Goal: Answer question/provide support

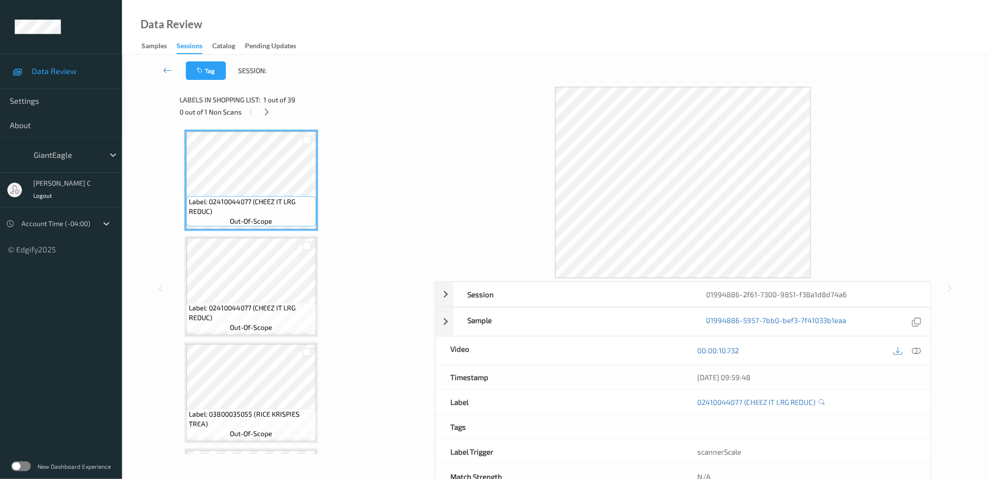
click at [264, 118] on div "Labels in shopping list: 1 out of 39 0 out of 1 Non Scans" at bounding box center [303, 106] width 248 height 38
click at [268, 103] on span "1 out of 39" at bounding box center [279, 100] width 32 height 10
click at [267, 109] on icon at bounding box center [266, 112] width 8 height 9
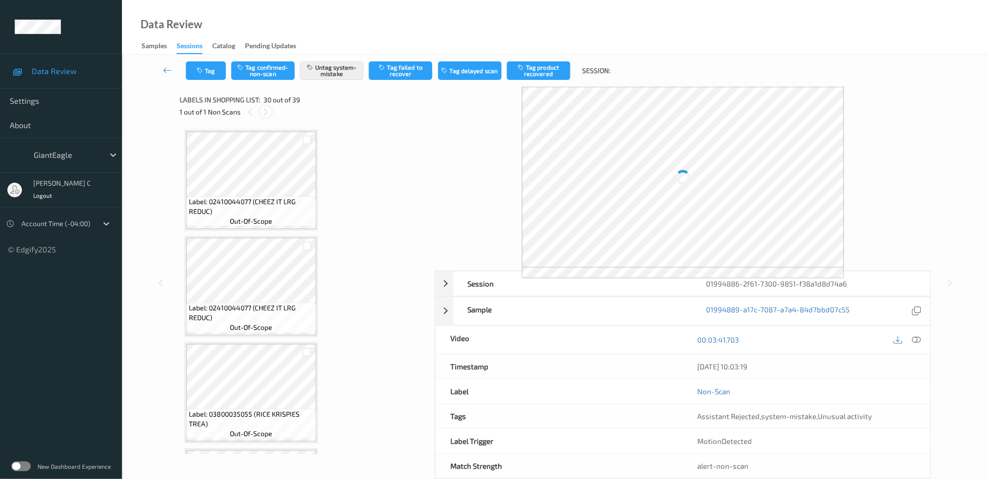
scroll to position [2960, 0]
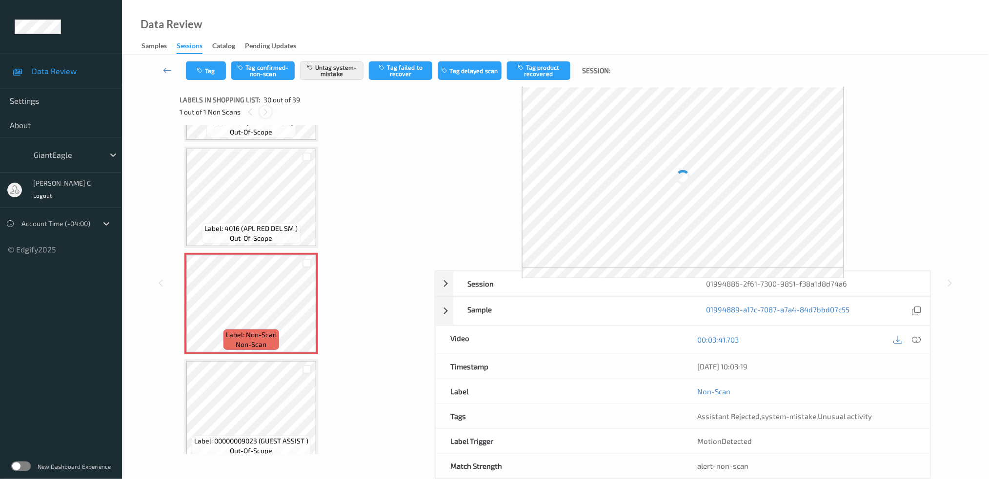
click at [267, 109] on icon at bounding box center [265, 112] width 8 height 9
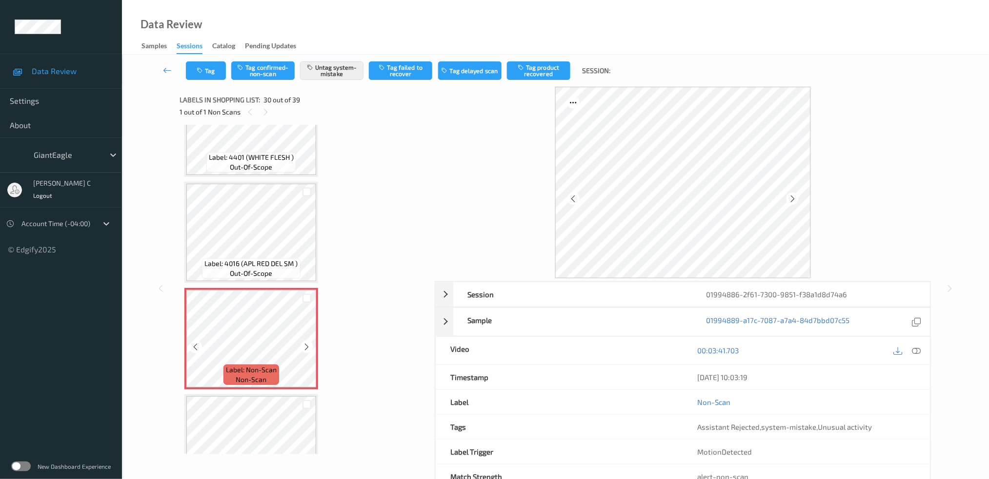
scroll to position [2895, 0]
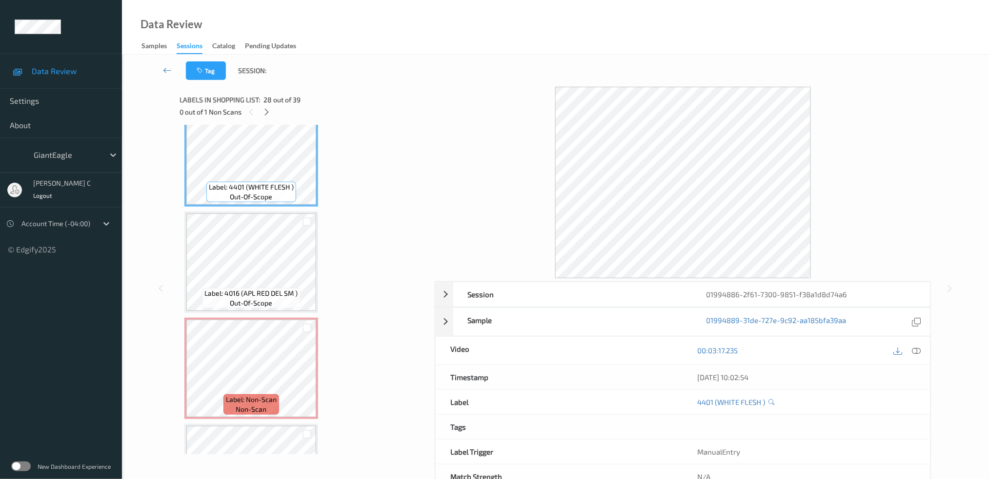
click at [915, 350] on icon at bounding box center [915, 350] width 9 height 9
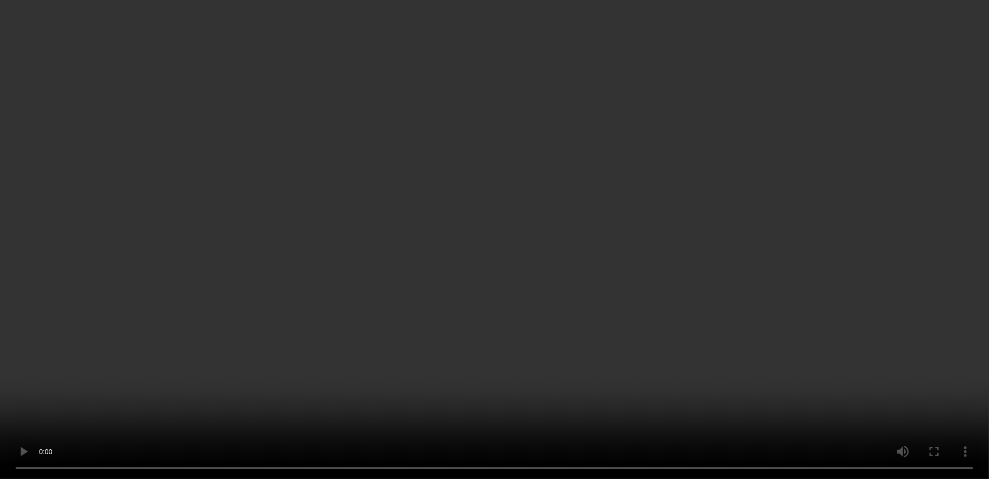
scroll to position [3025, 0]
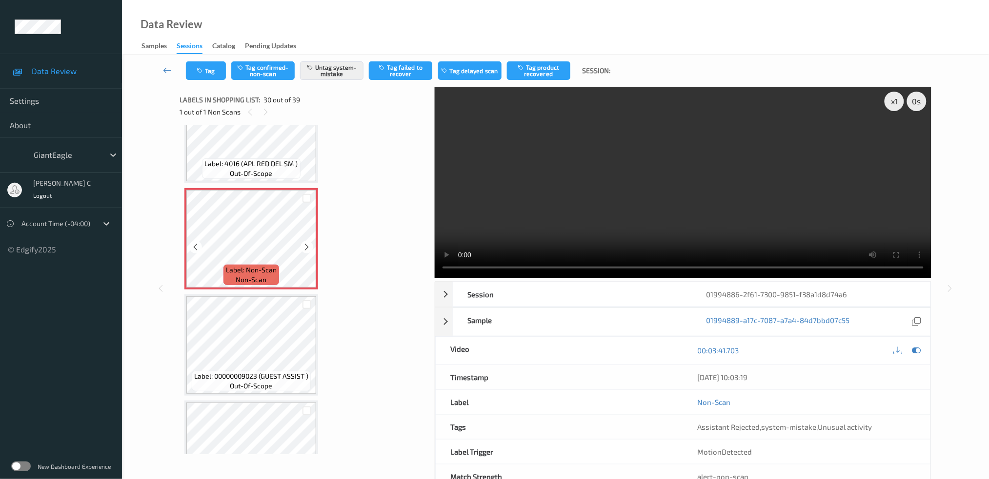
click at [258, 372] on span "Label: 00000009023 (GUEST ASSIST )" at bounding box center [251, 377] width 114 height 10
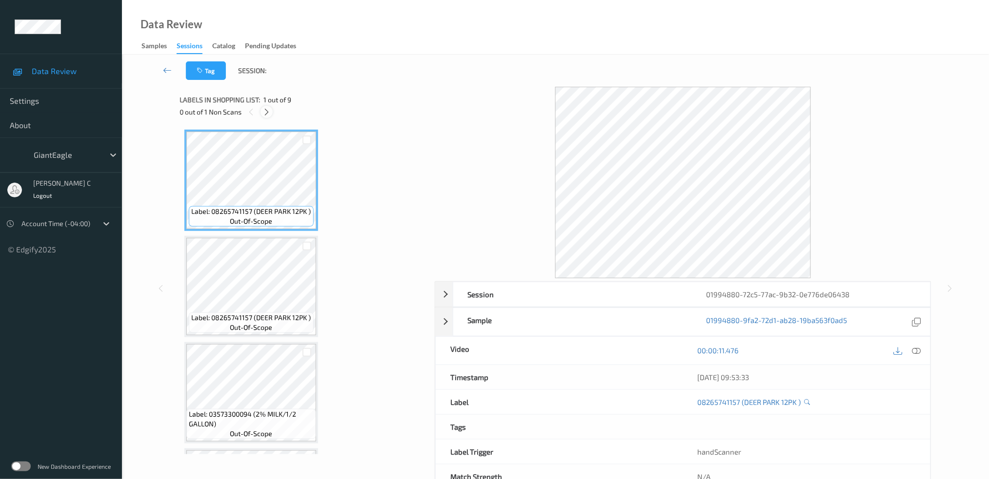
click at [268, 111] on icon at bounding box center [266, 112] width 8 height 9
click at [913, 351] on icon at bounding box center [915, 350] width 9 height 9
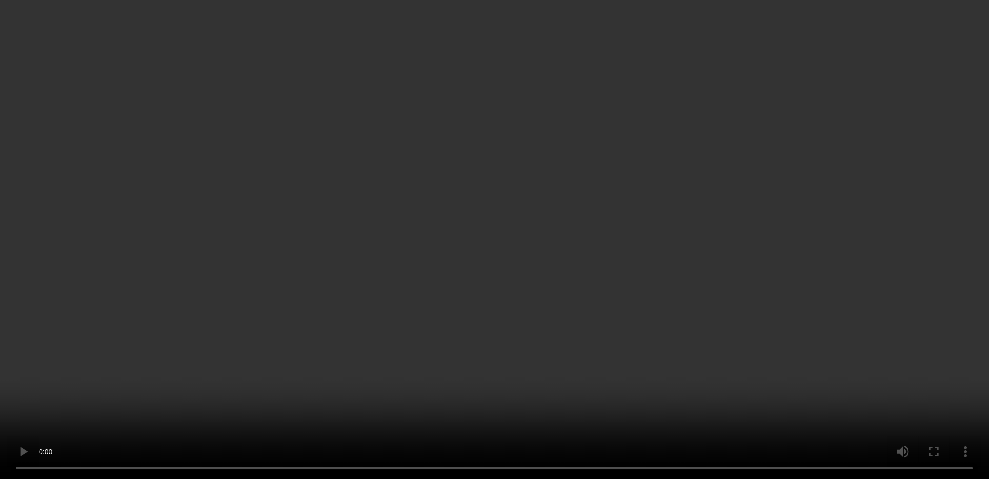
scroll to position [451, 0]
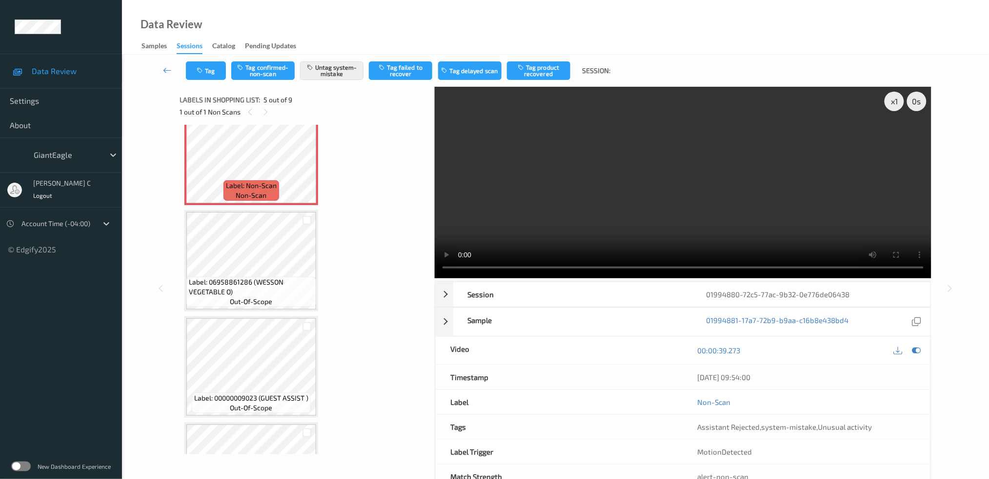
click at [242, 283] on span "Label: 06958861286 (WESSON VEGETABLE O)" at bounding box center [251, 287] width 125 height 20
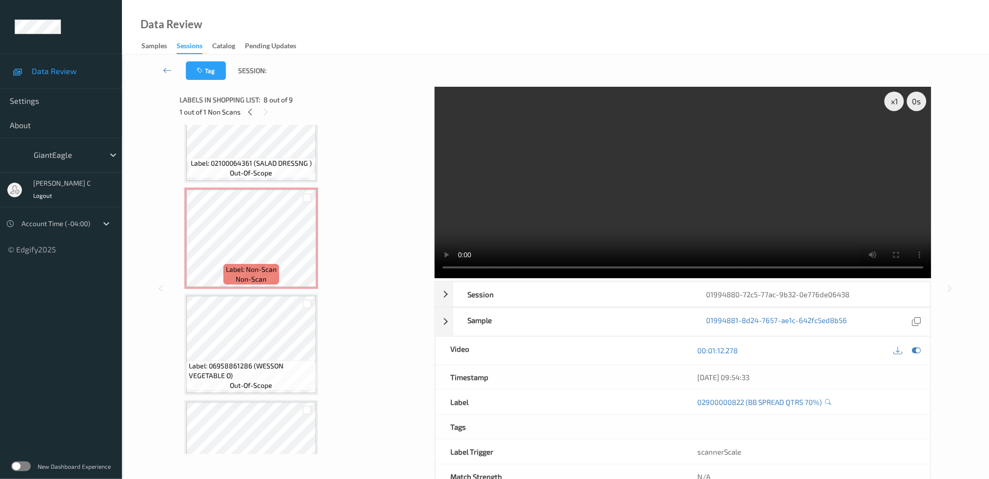
scroll to position [321, 0]
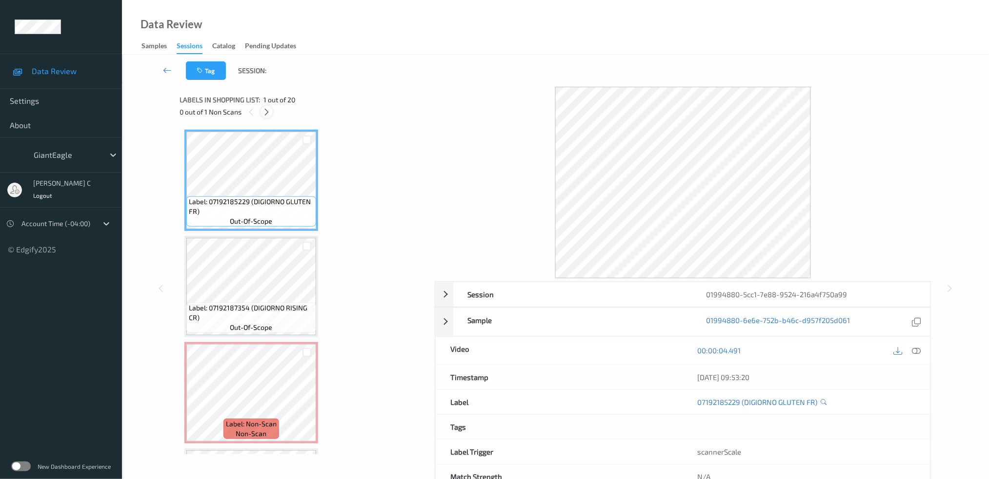
click at [266, 114] on icon at bounding box center [266, 112] width 8 height 9
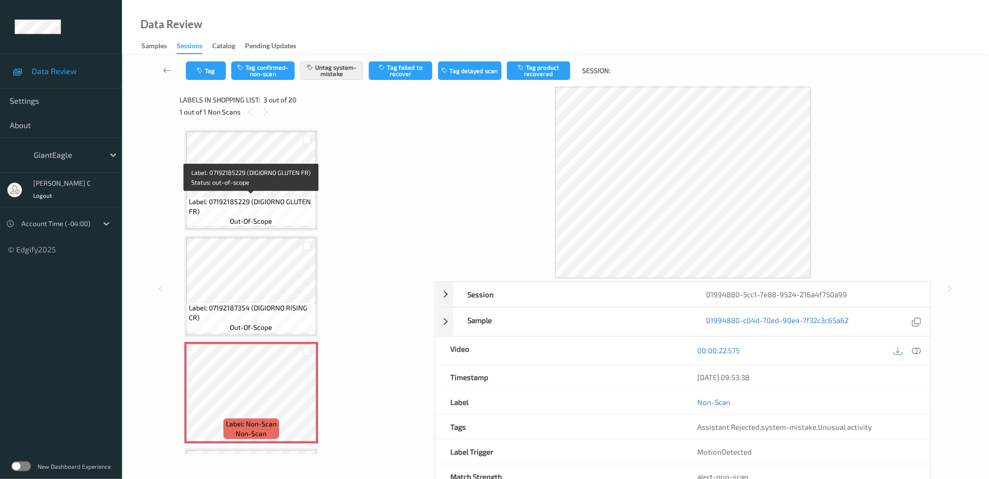
click at [279, 210] on span "Label: 07192185229 (DIGIORNO GLUTEN FR)" at bounding box center [251, 207] width 125 height 20
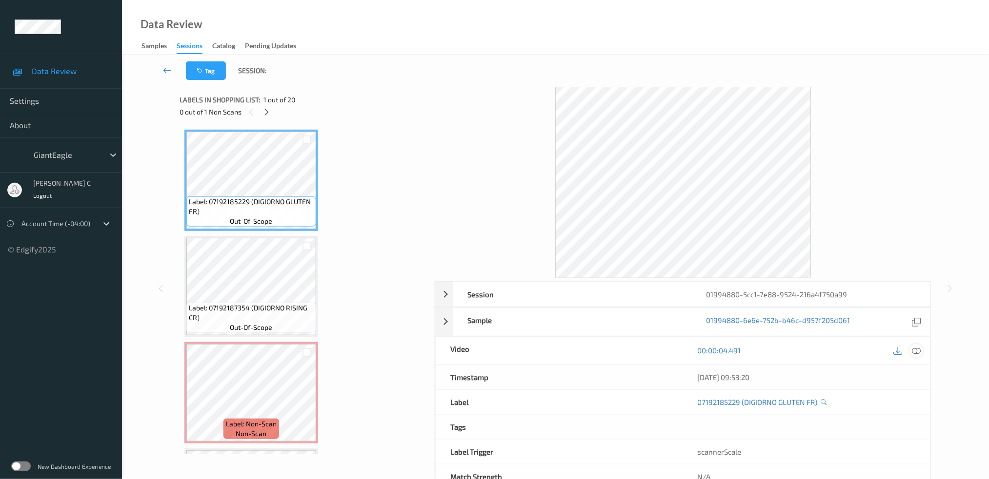
click at [918, 349] on icon at bounding box center [915, 350] width 9 height 9
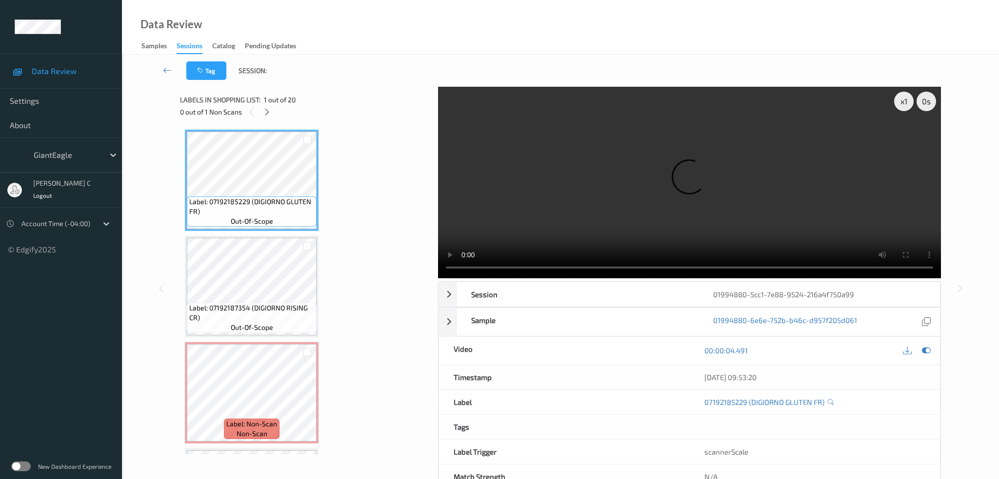
click at [445, 133] on div "x 1 0 s Session 01994880-5cc1-7e88-9524-216a4f750a99 Session ID 01994880-5cc1-7…" at bounding box center [560, 288] width 761 height 403
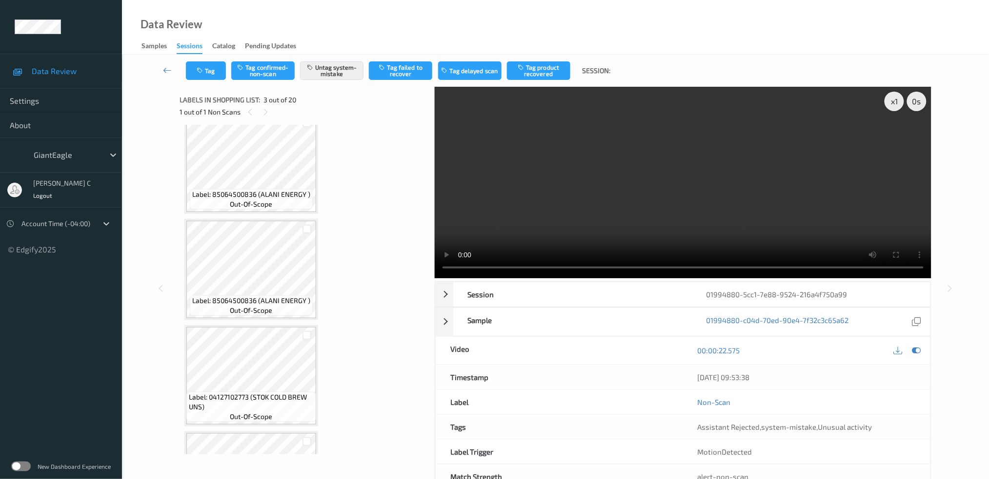
scroll to position [975, 0]
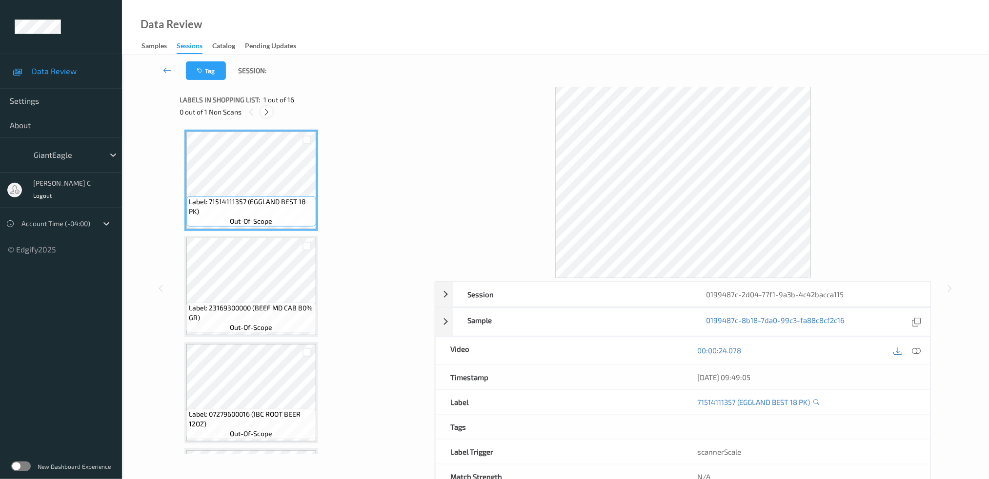
click at [266, 110] on icon at bounding box center [266, 112] width 8 height 9
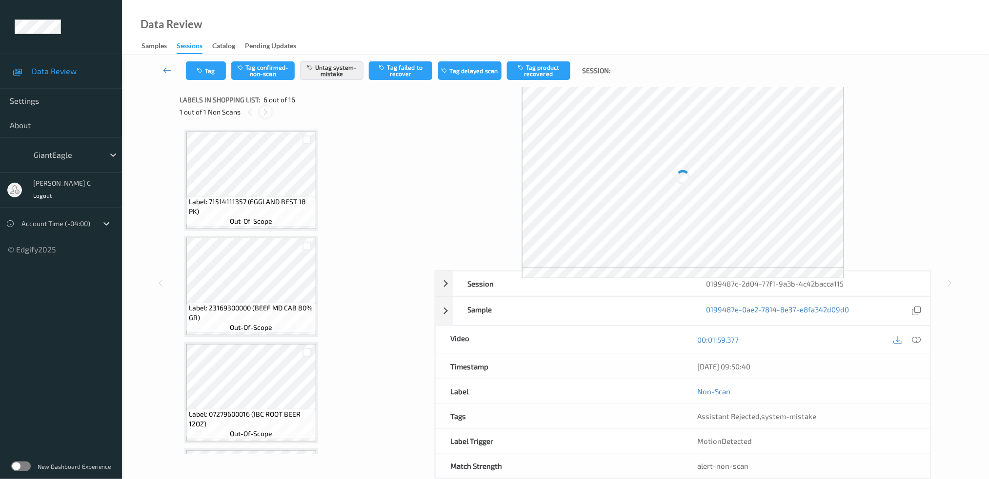
scroll to position [427, 0]
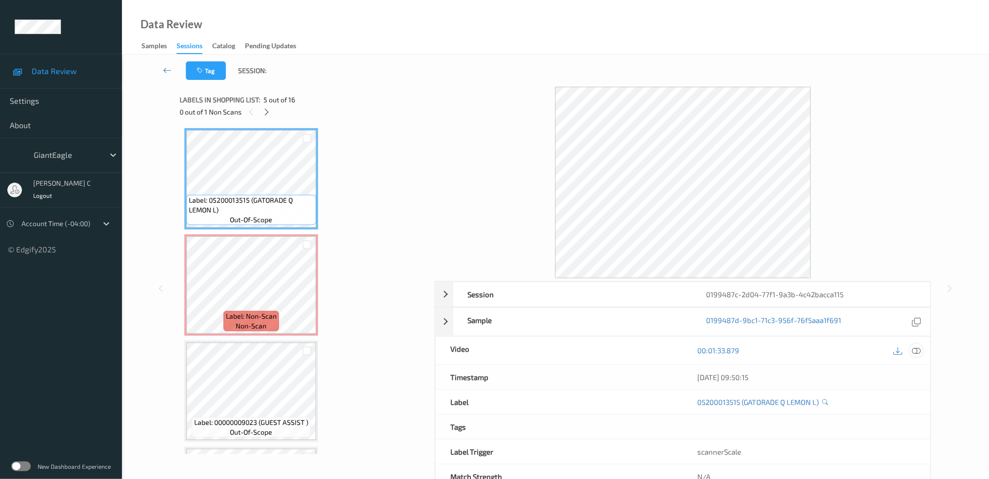
click at [911, 348] on div at bounding box center [916, 350] width 13 height 13
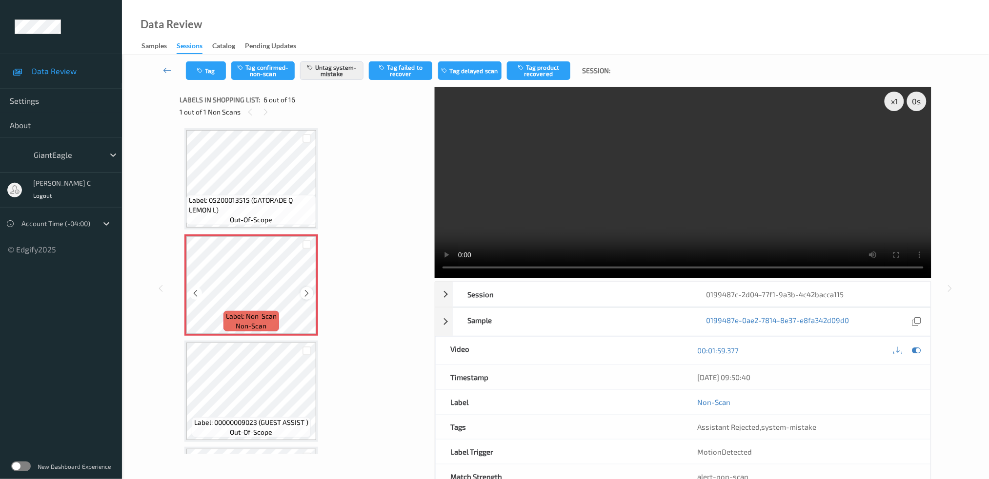
click at [311, 289] on div at bounding box center [306, 293] width 12 height 12
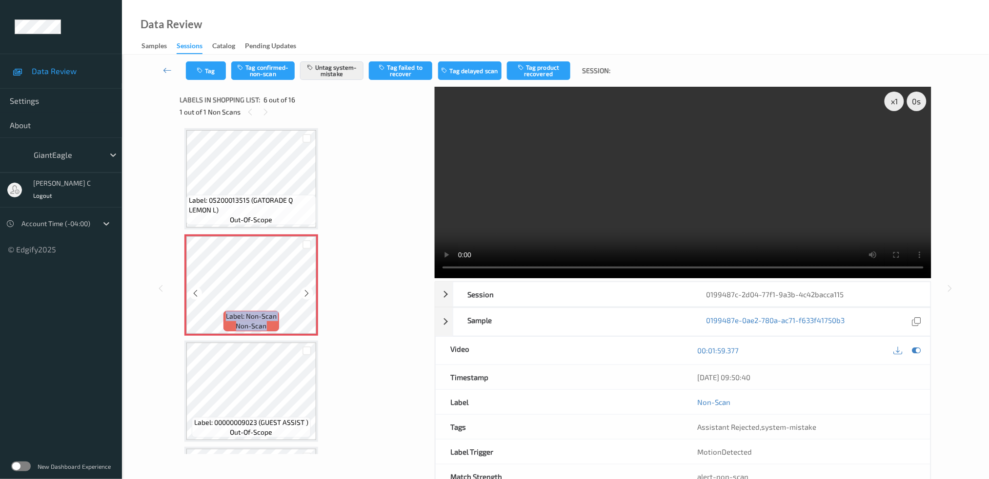
click at [311, 289] on div at bounding box center [306, 293] width 12 height 12
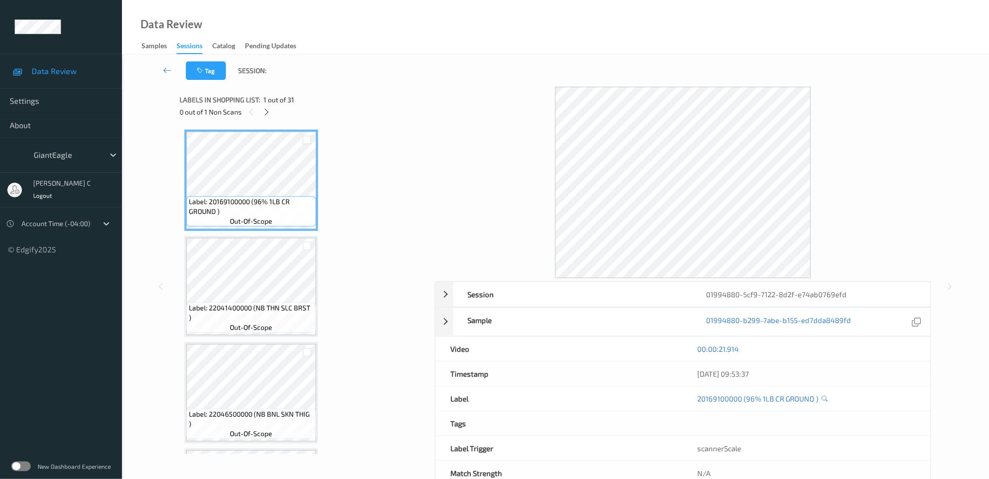
click at [274, 118] on div "0 out of 1 Non Scans" at bounding box center [303, 112] width 248 height 12
click at [264, 112] on icon at bounding box center [266, 112] width 8 height 9
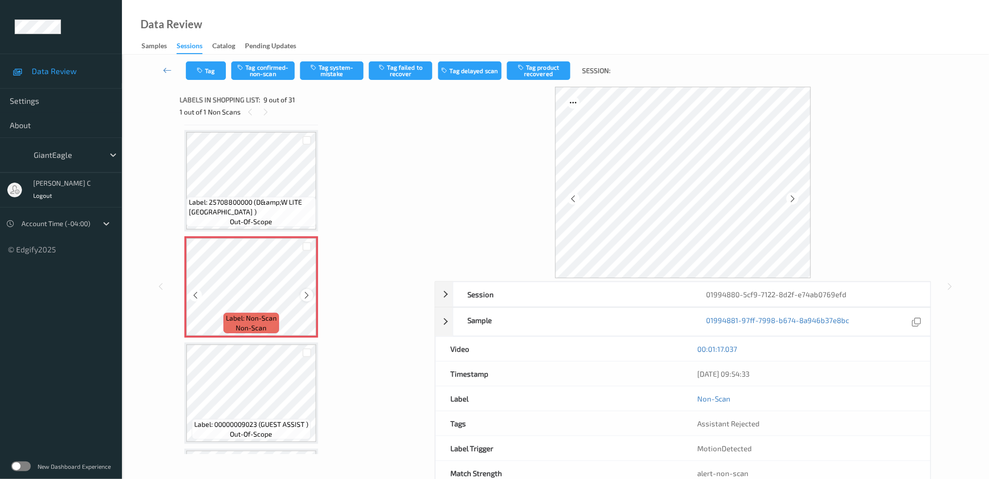
click at [307, 291] on icon at bounding box center [307, 295] width 8 height 9
click at [303, 291] on icon at bounding box center [307, 295] width 8 height 9
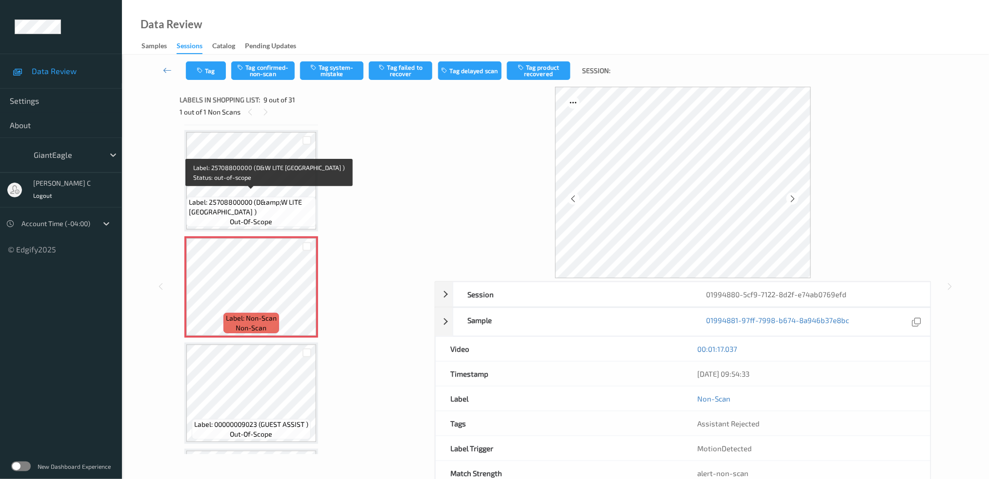
click at [253, 219] on span "out-of-scope" at bounding box center [251, 222] width 42 height 10
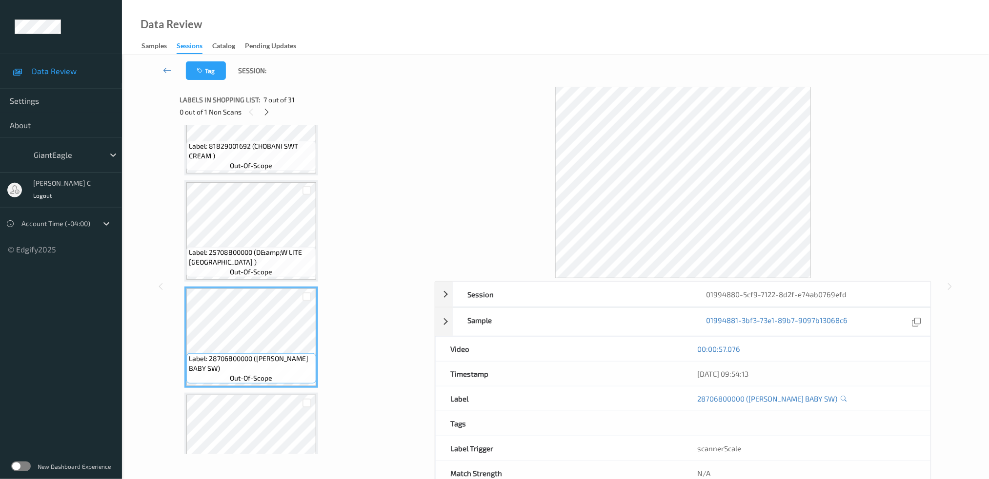
scroll to position [418, 0]
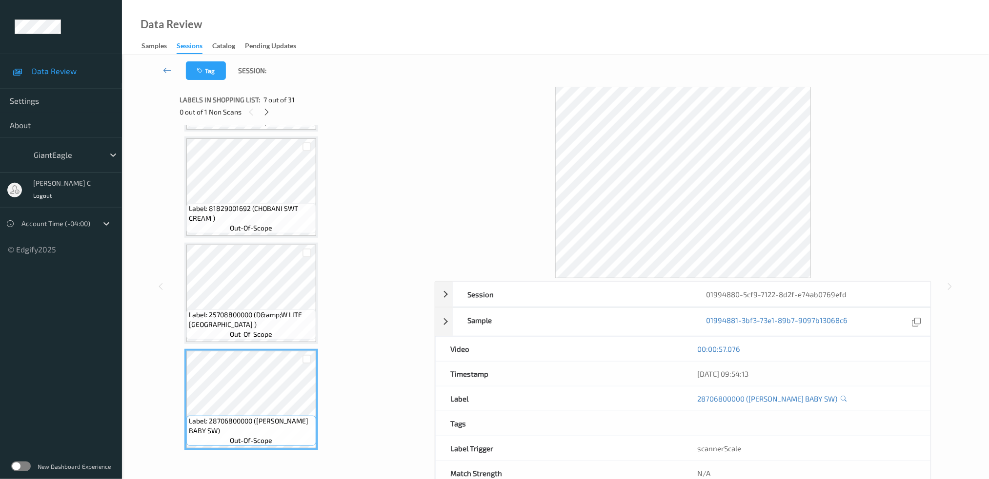
click at [253, 223] on span "out-of-scope" at bounding box center [251, 228] width 42 height 10
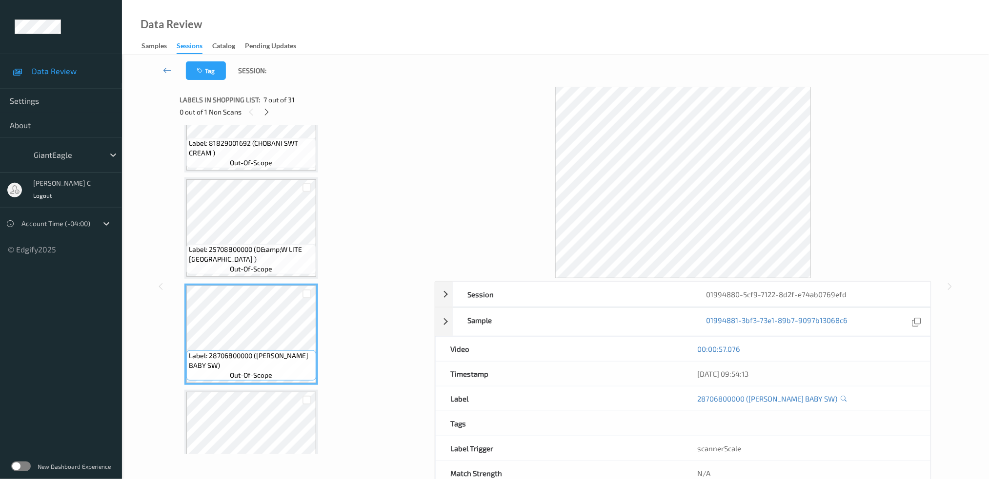
click at [262, 371] on span "out-of-scope" at bounding box center [251, 376] width 42 height 10
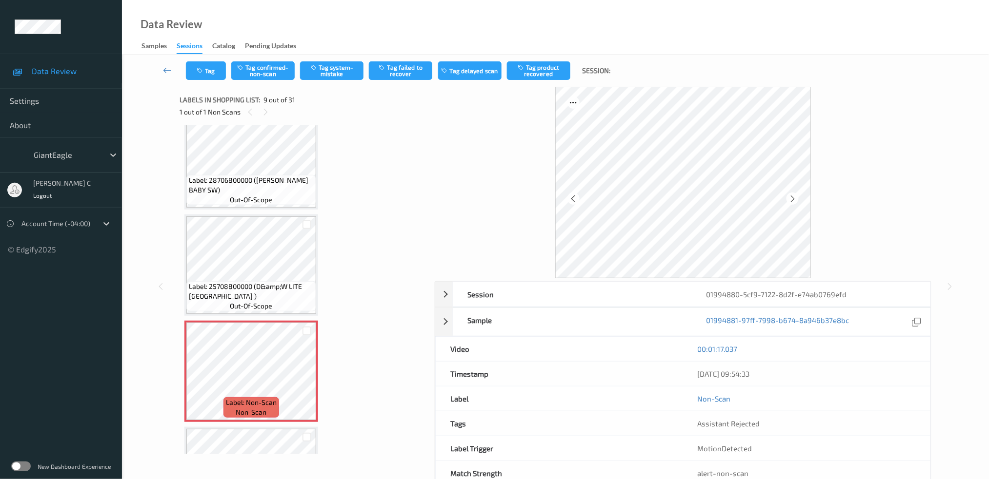
scroll to position [679, 0]
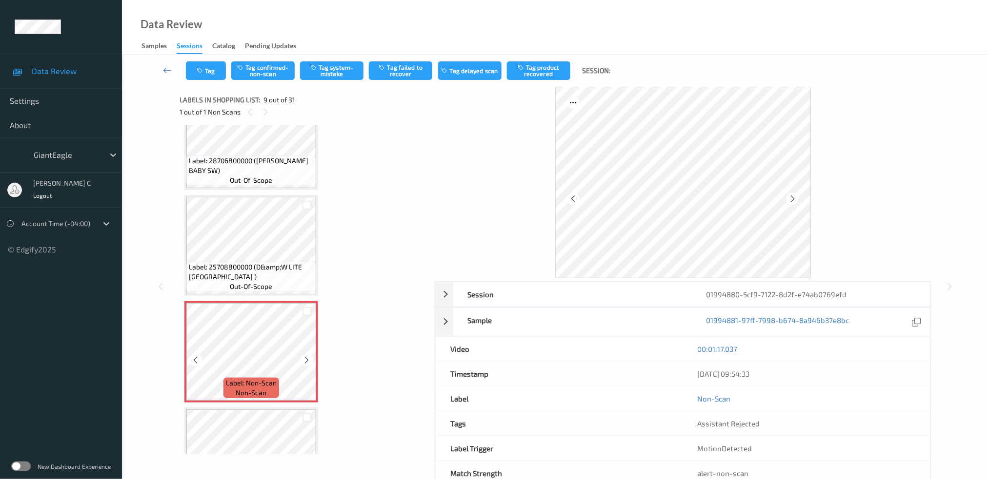
click at [316, 352] on div "Label: Non-Scan non-scan" at bounding box center [251, 351] width 134 height 101
click at [308, 354] on div at bounding box center [306, 360] width 12 height 12
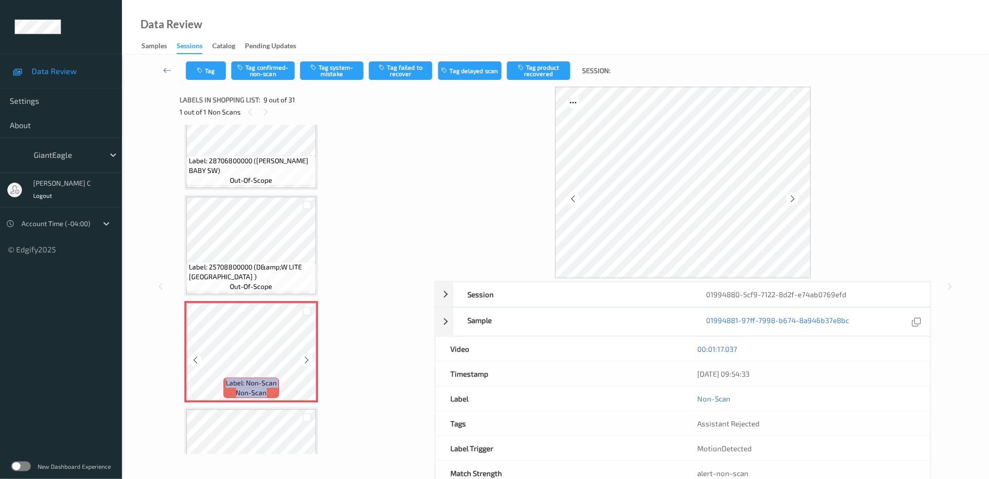
click at [308, 354] on div at bounding box center [306, 360] width 12 height 12
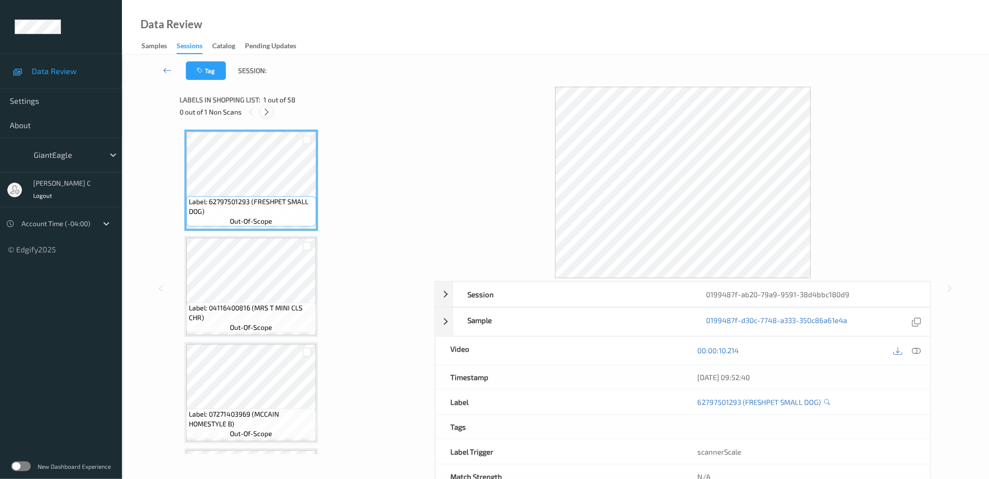
click at [269, 108] on icon at bounding box center [266, 112] width 8 height 9
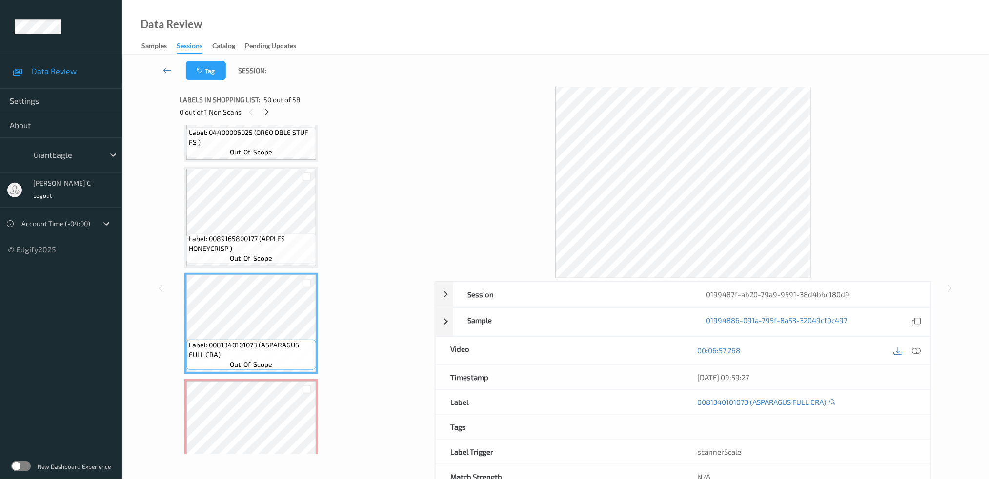
scroll to position [5046, 0]
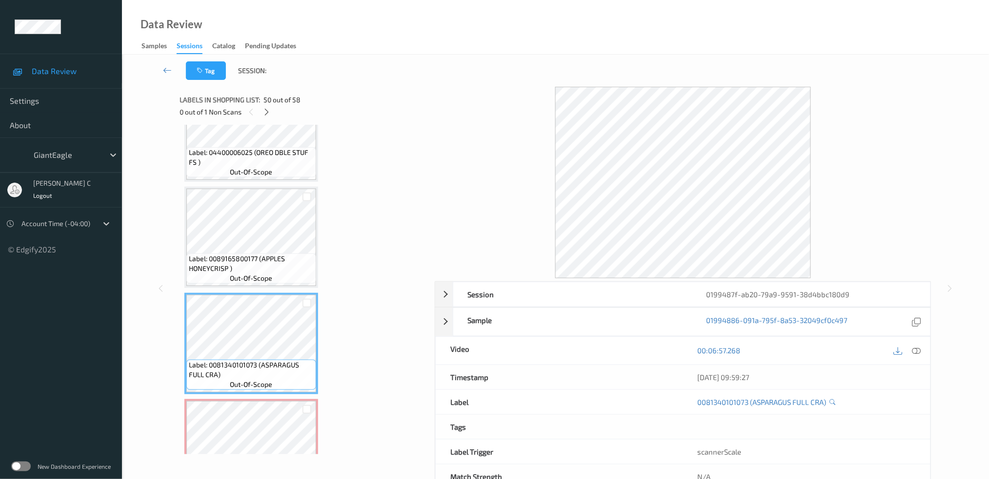
click at [260, 254] on span "Label: 0089165800177 (APPLES HONEYCRISP )" at bounding box center [251, 264] width 125 height 20
click at [913, 357] on div at bounding box center [916, 350] width 13 height 13
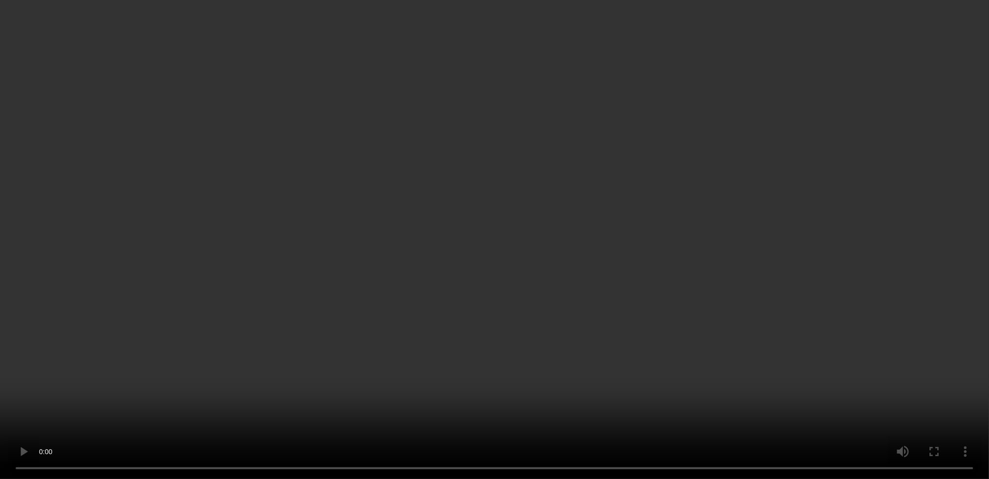
scroll to position [5241, 0]
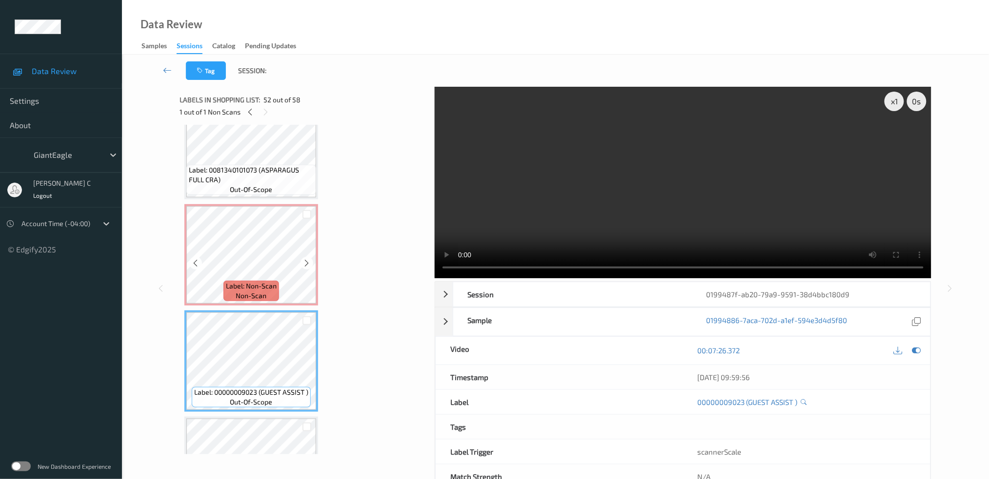
click at [227, 281] on span "Label: Non-Scan" at bounding box center [251, 286] width 51 height 10
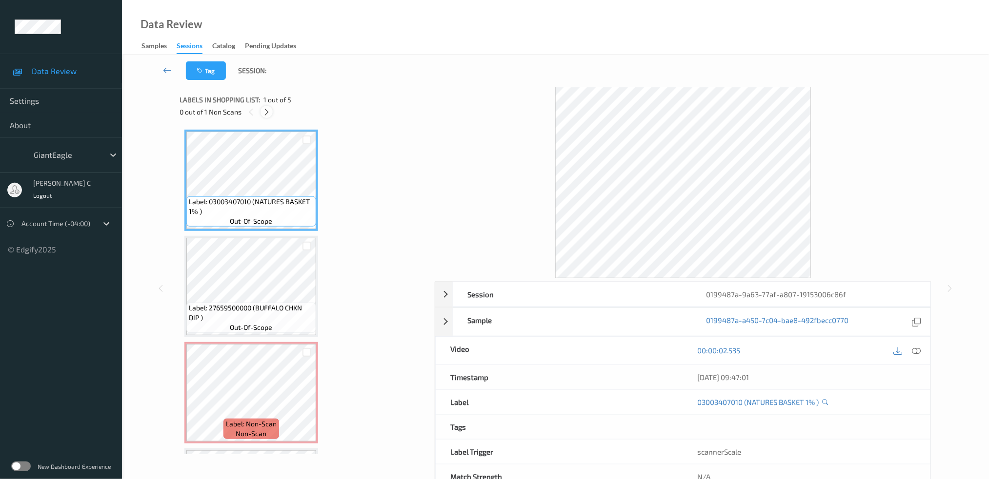
click at [262, 112] on div at bounding box center [266, 112] width 12 height 12
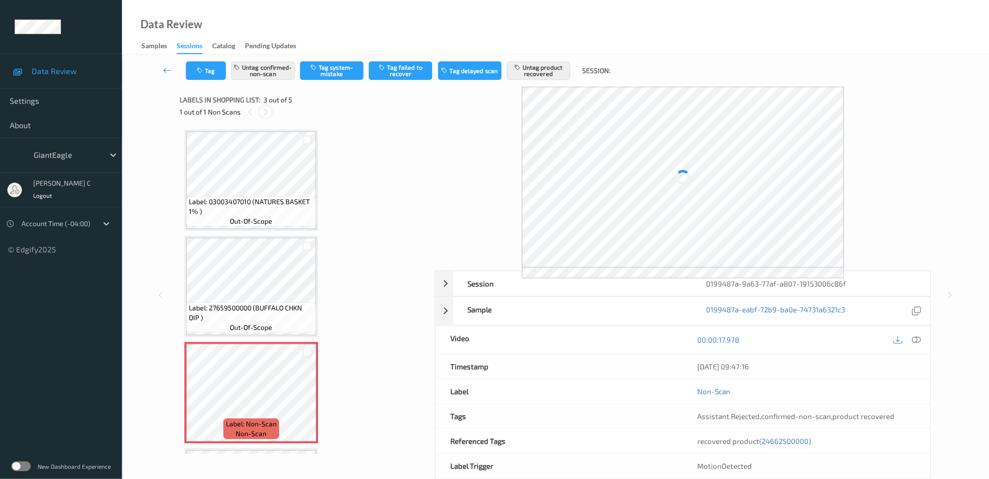
scroll to position [110, 0]
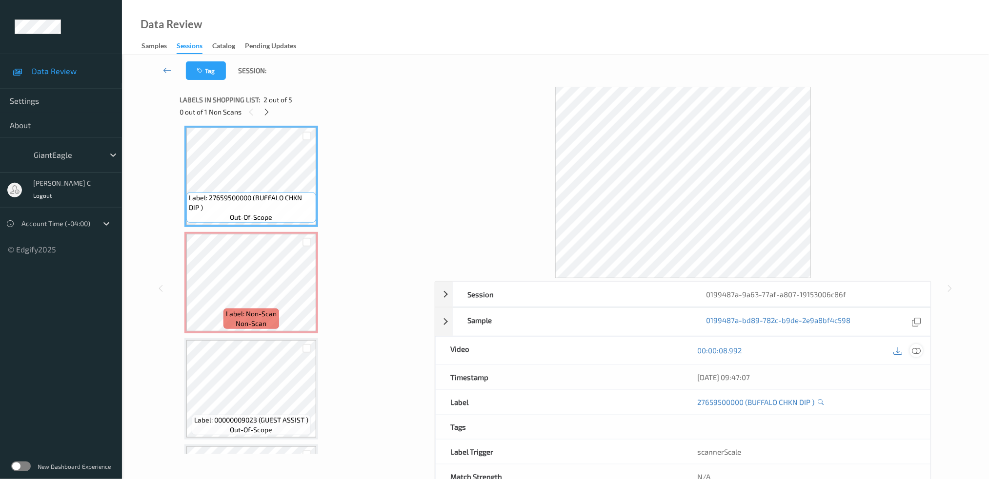
click at [915, 350] on icon at bounding box center [915, 350] width 9 height 9
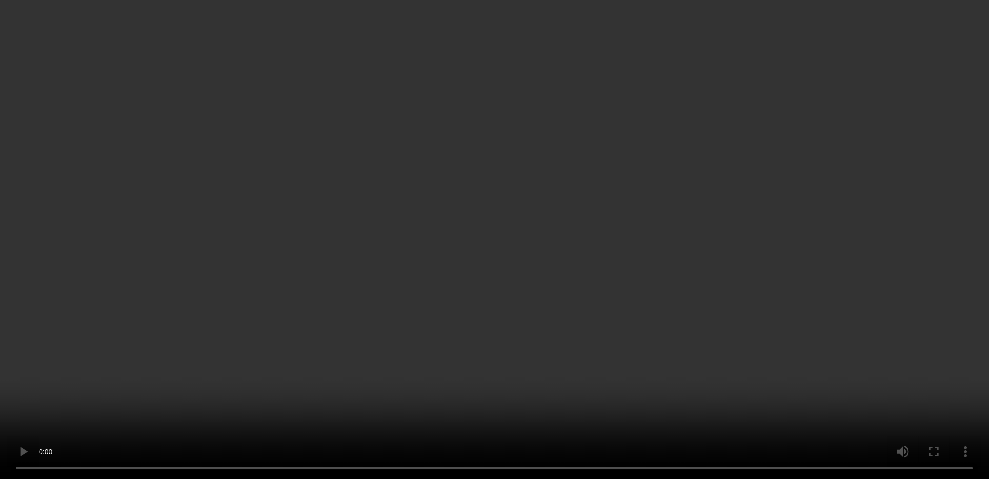
scroll to position [202, 0]
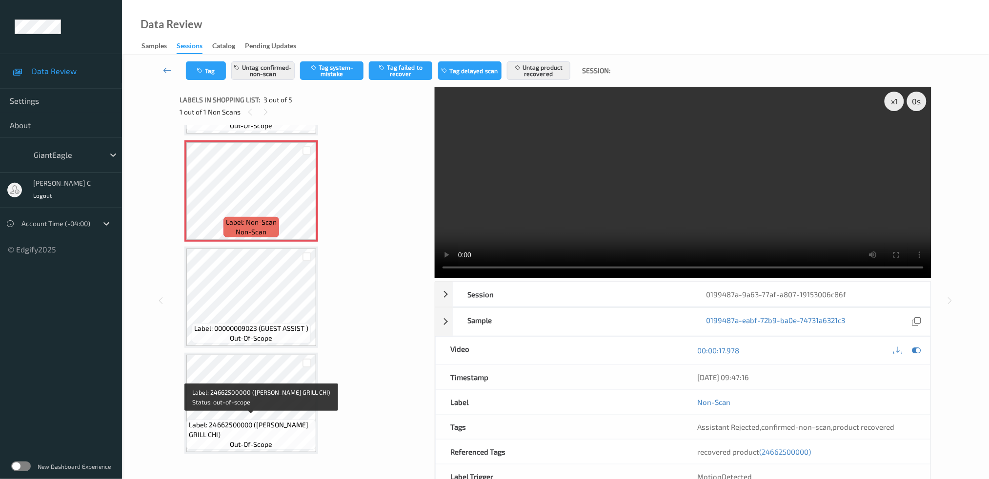
click at [259, 420] on span "Label: 24662500000 (COBB SAL GRILL CHI)" at bounding box center [251, 430] width 125 height 20
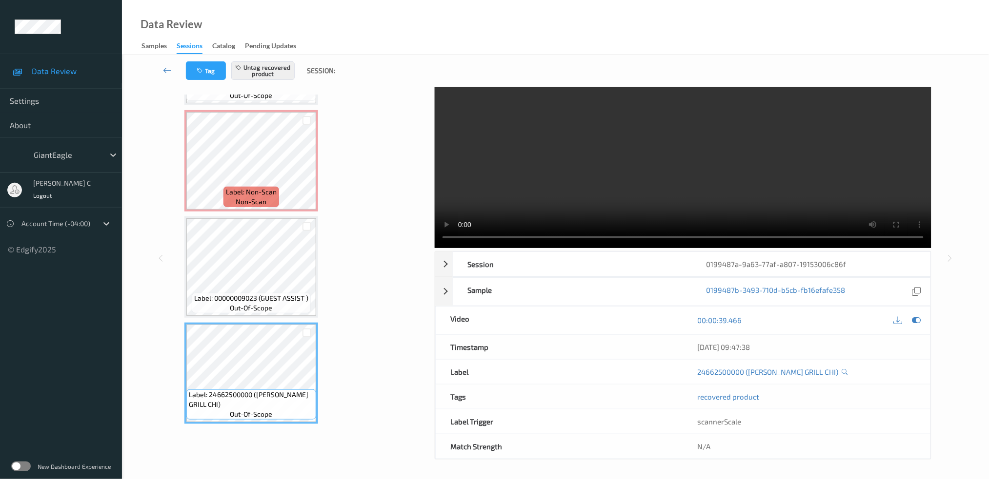
scroll to position [137, 0]
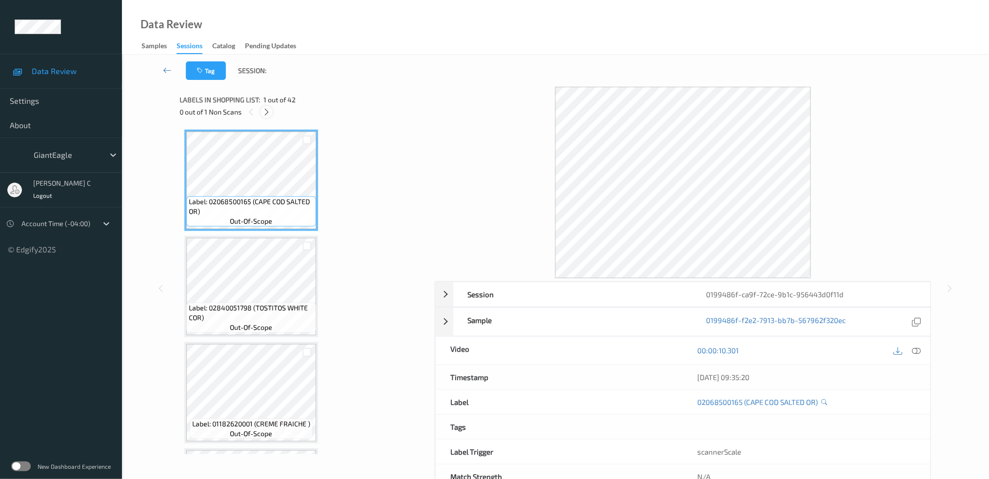
click at [269, 116] on icon at bounding box center [266, 112] width 8 height 9
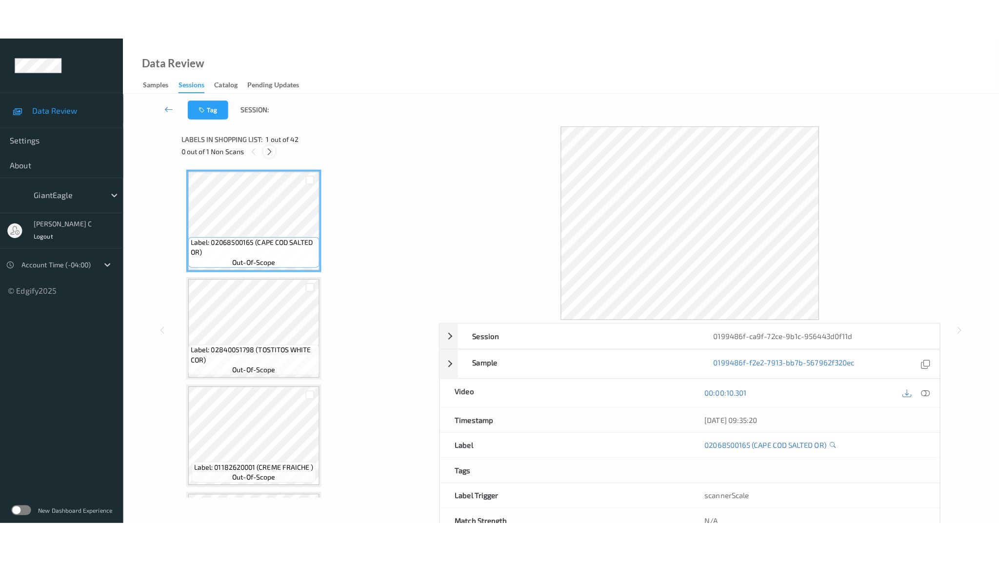
scroll to position [4107, 0]
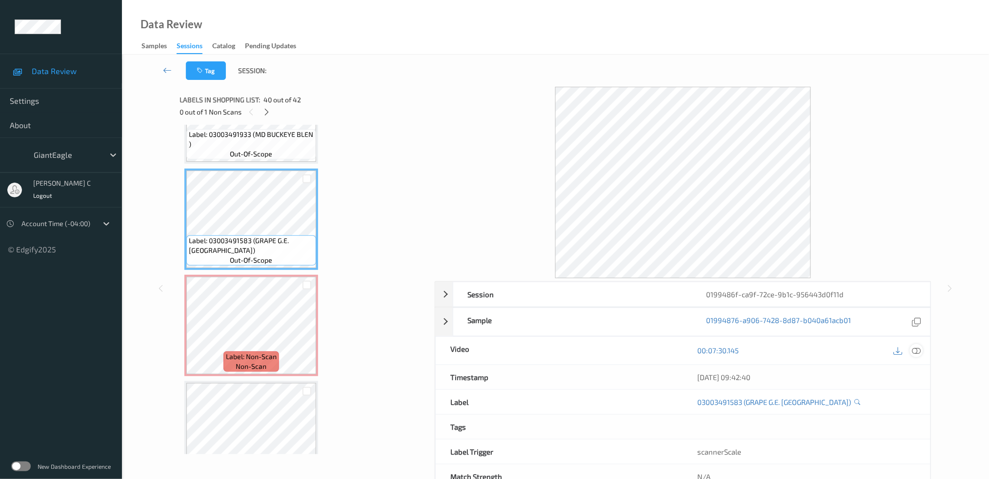
click at [911, 350] on icon at bounding box center [915, 350] width 9 height 9
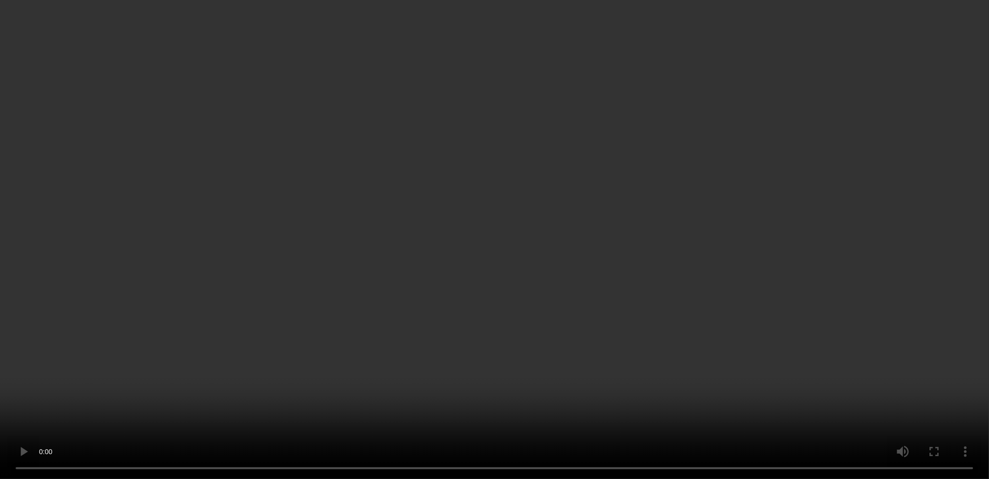
scroll to position [4107, 0]
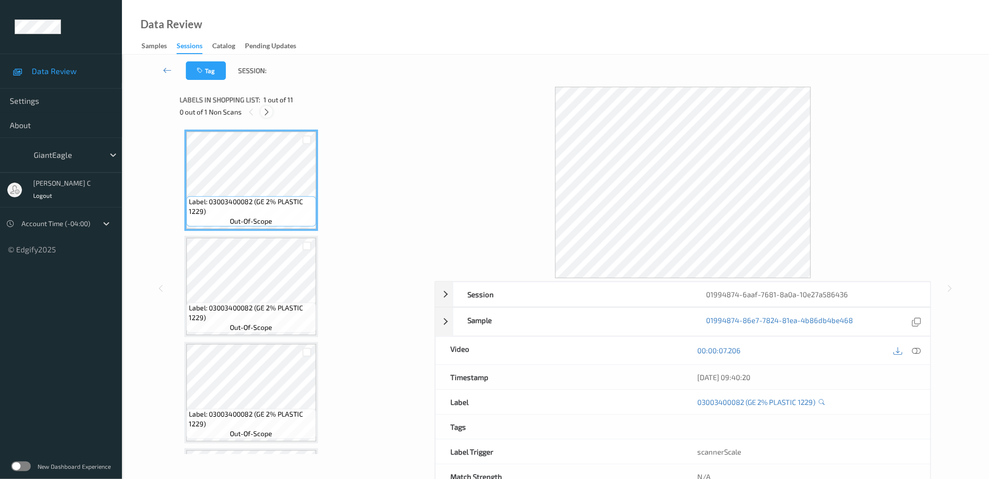
click at [268, 111] on icon at bounding box center [266, 112] width 8 height 9
click at [913, 348] on icon at bounding box center [915, 350] width 9 height 9
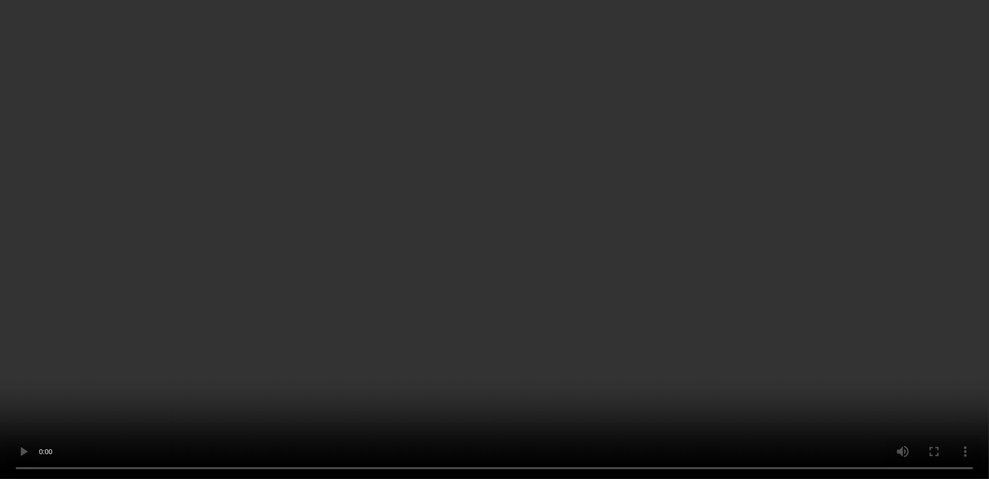
scroll to position [520, 0]
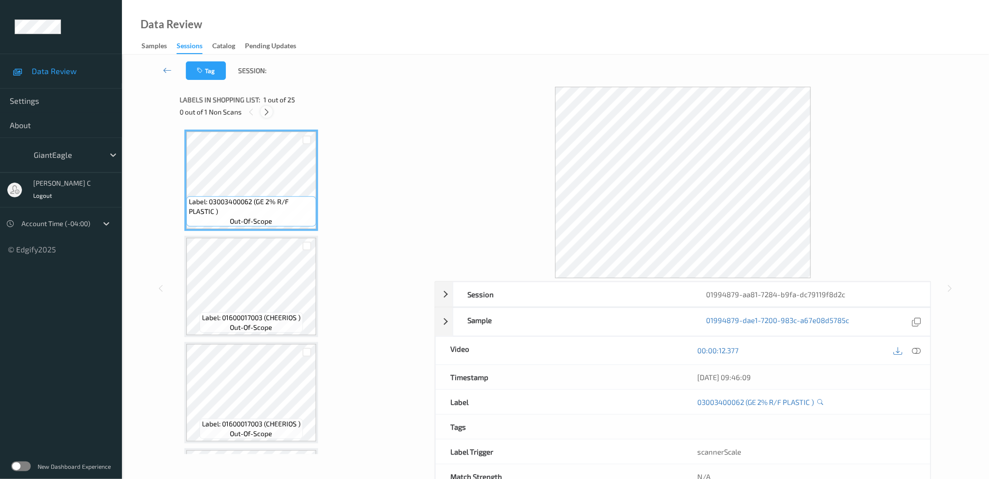
click at [267, 108] on icon at bounding box center [266, 112] width 8 height 9
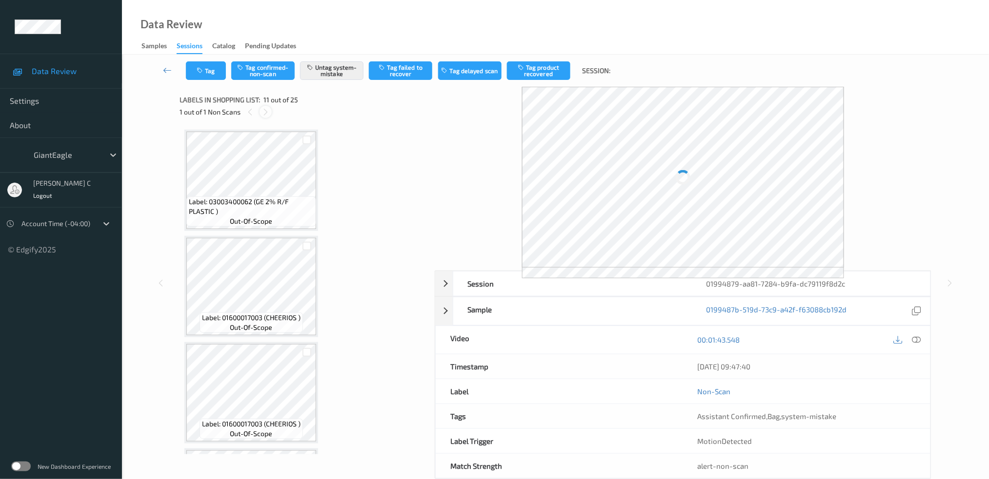
scroll to position [955, 0]
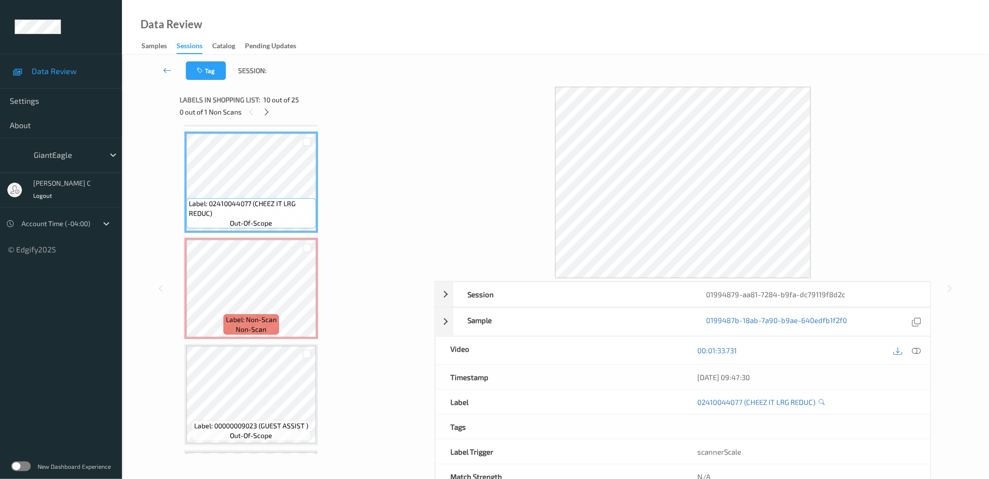
click at [915, 348] on icon at bounding box center [915, 350] width 9 height 9
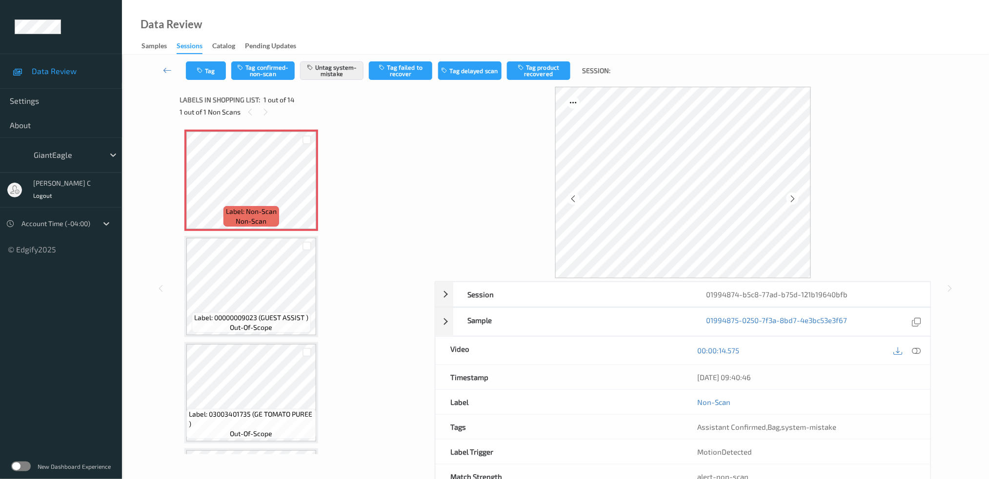
click at [924, 349] on div "00:00:14.575" at bounding box center [806, 351] width 247 height 28
click at [912, 353] on icon at bounding box center [915, 350] width 9 height 9
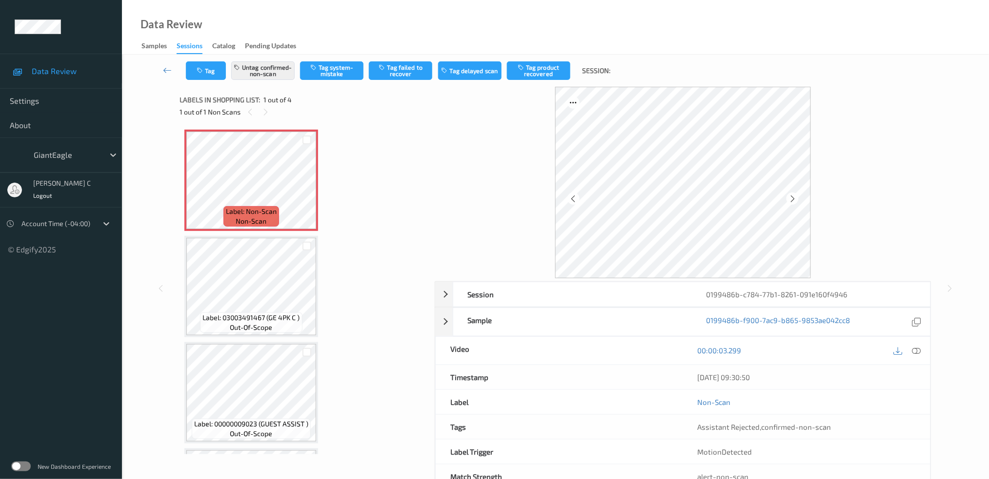
click at [919, 348] on icon at bounding box center [915, 350] width 9 height 9
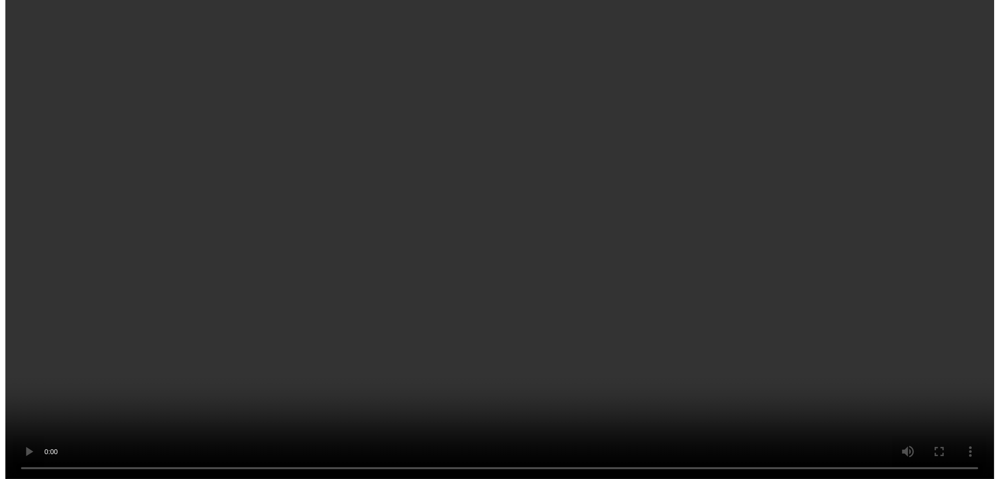
scroll to position [15, 0]
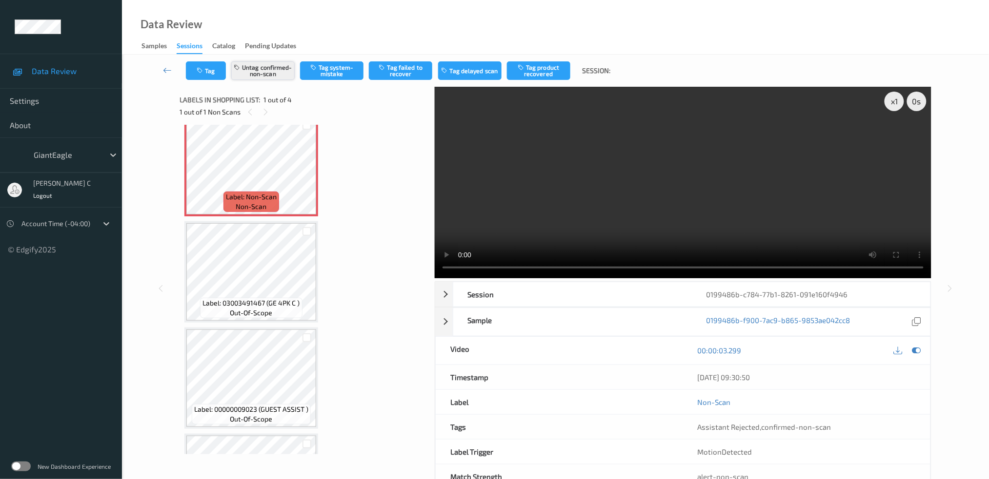
click at [248, 65] on button "Untag confirmed-non-scan" at bounding box center [262, 70] width 63 height 19
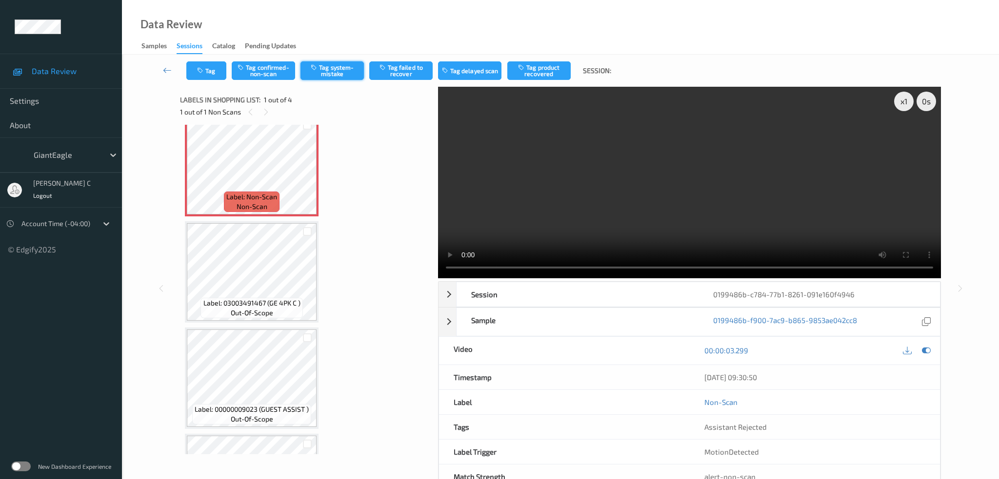
click at [334, 68] on button "Tag system-mistake" at bounding box center [331, 70] width 63 height 19
click at [204, 70] on icon "button" at bounding box center [201, 70] width 8 height 7
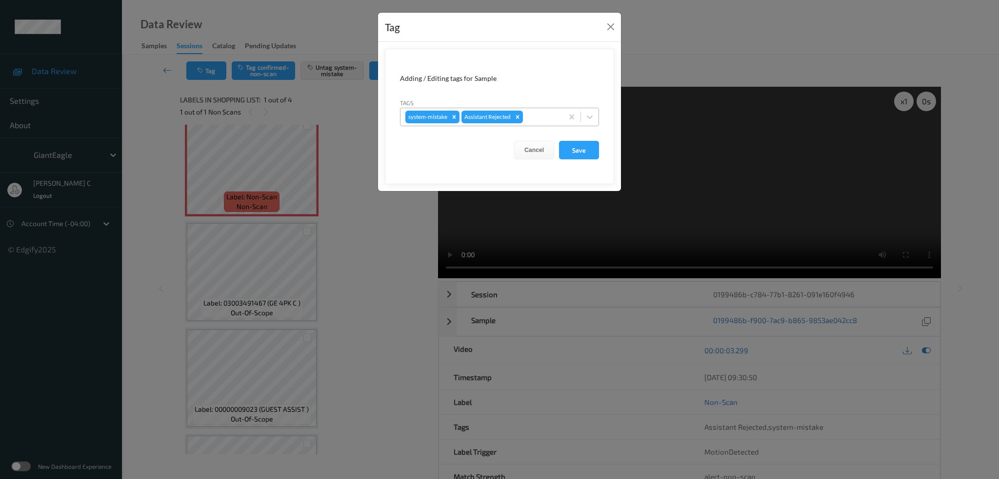
click at [541, 116] on div at bounding box center [541, 117] width 33 height 12
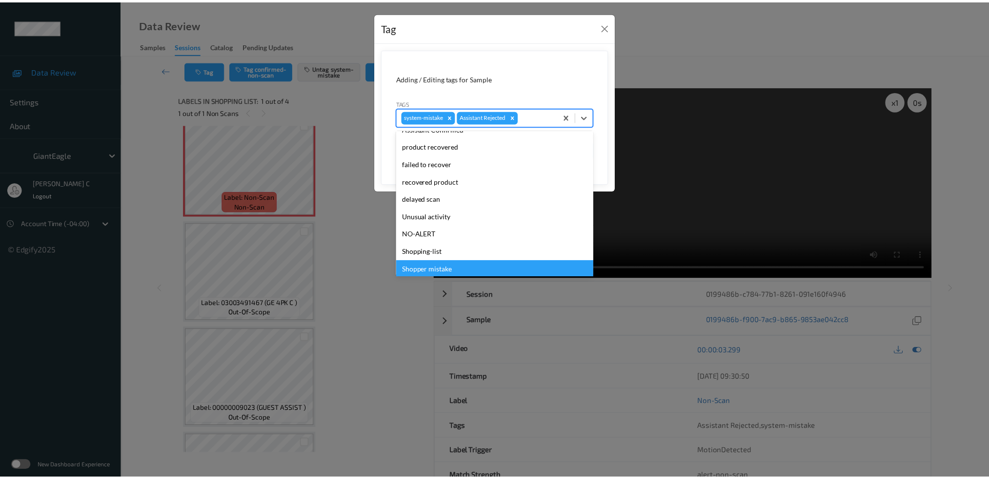
scroll to position [103, 0]
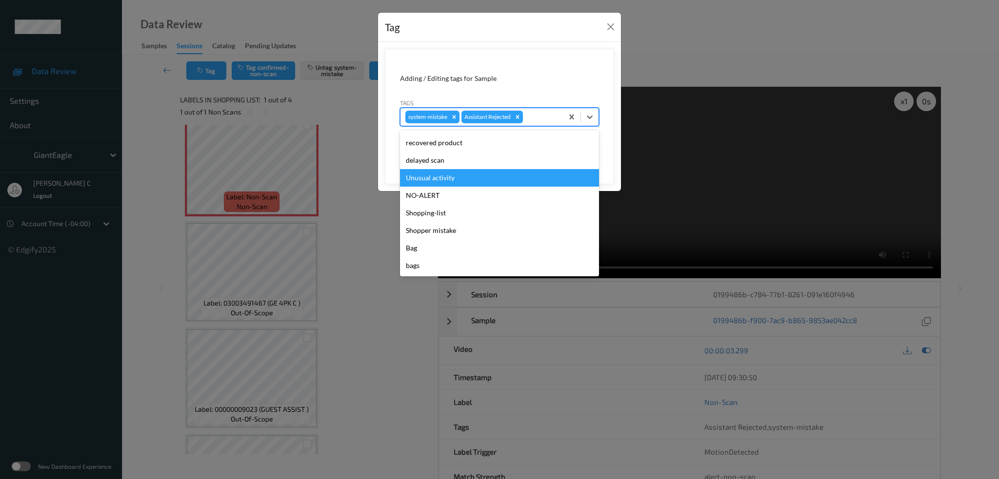
click at [439, 173] on div "Unusual activity" at bounding box center [499, 178] width 199 height 18
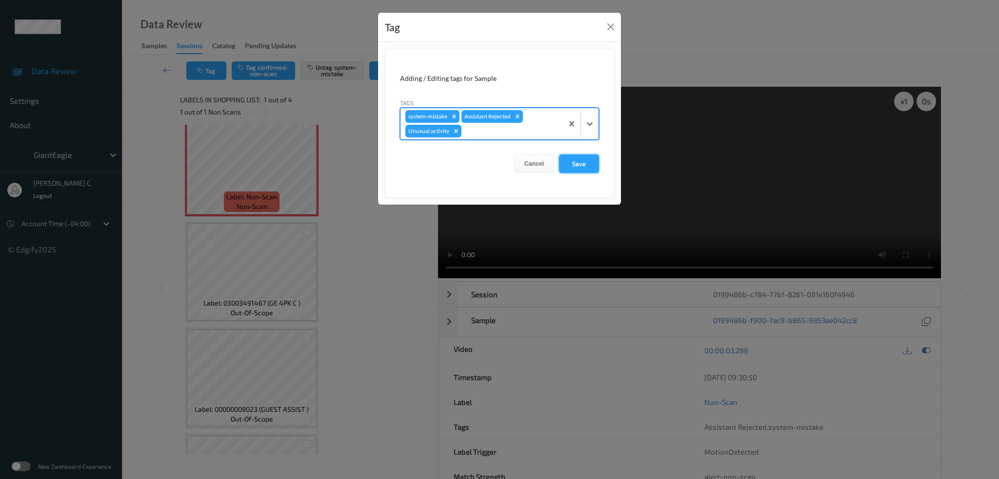
click at [575, 155] on form "Adding / Editing tags for Sample Tags option Unusual activity, selected. Select…" at bounding box center [499, 123] width 229 height 149
click at [578, 167] on button "Save" at bounding box center [579, 164] width 40 height 19
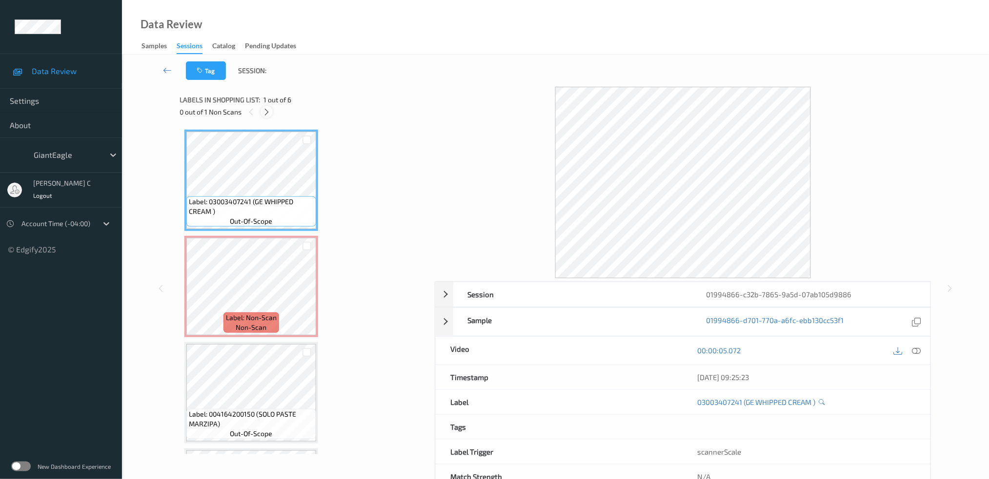
click at [268, 117] on div at bounding box center [266, 112] width 12 height 12
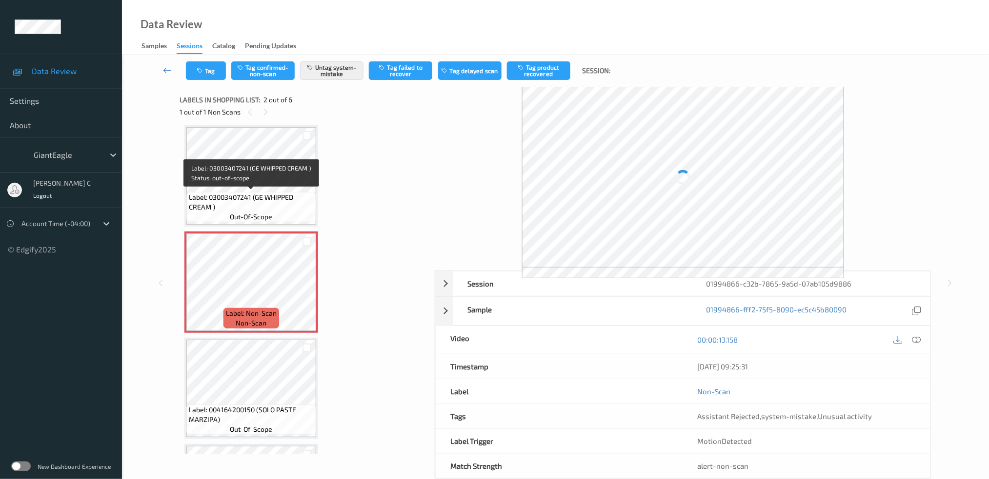
click at [231, 193] on span "Label: 03003407241 (GE WHIPPED CREAM )" at bounding box center [251, 203] width 125 height 20
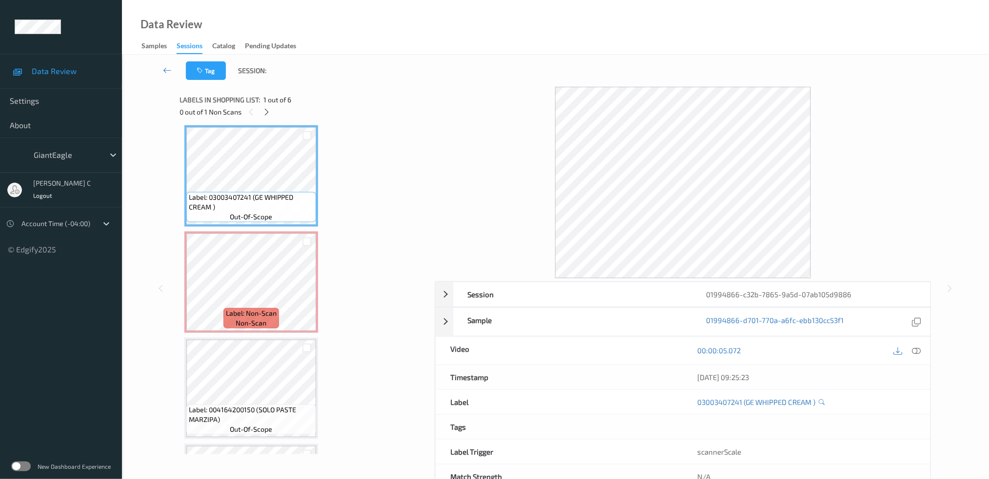
click at [917, 348] on icon at bounding box center [915, 350] width 9 height 9
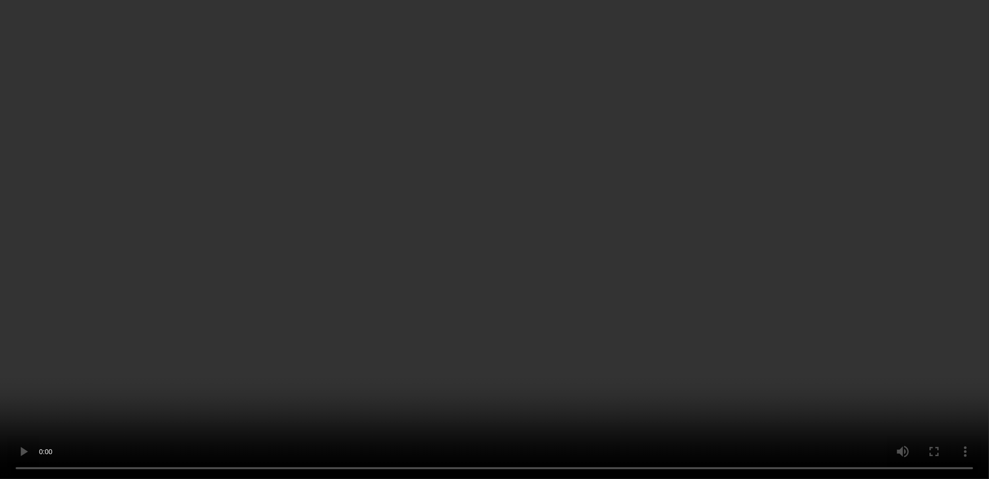
scroll to position [69, 0]
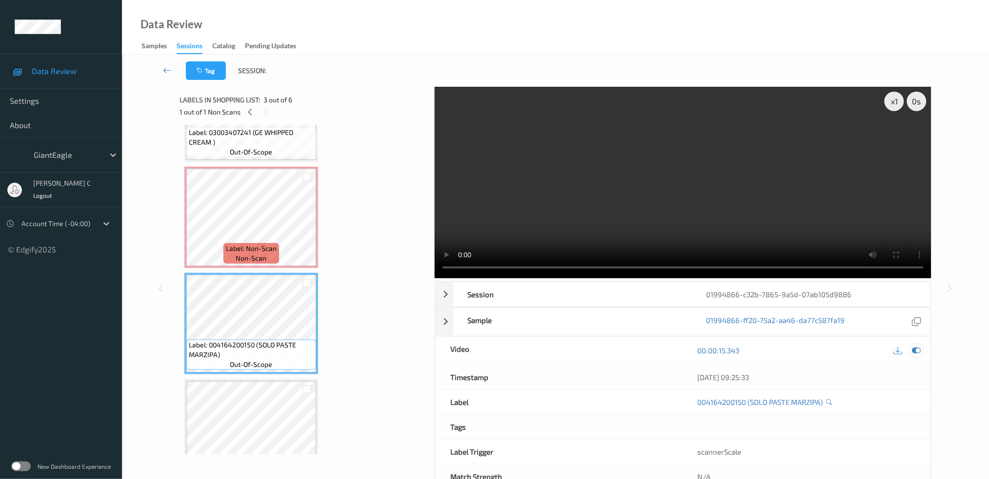
click at [917, 350] on icon at bounding box center [915, 350] width 9 height 9
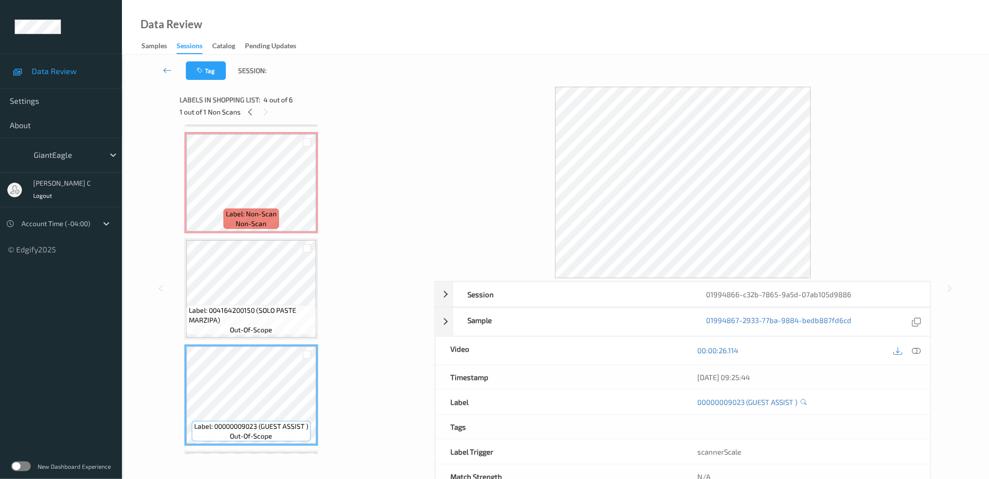
scroll to position [135, 0]
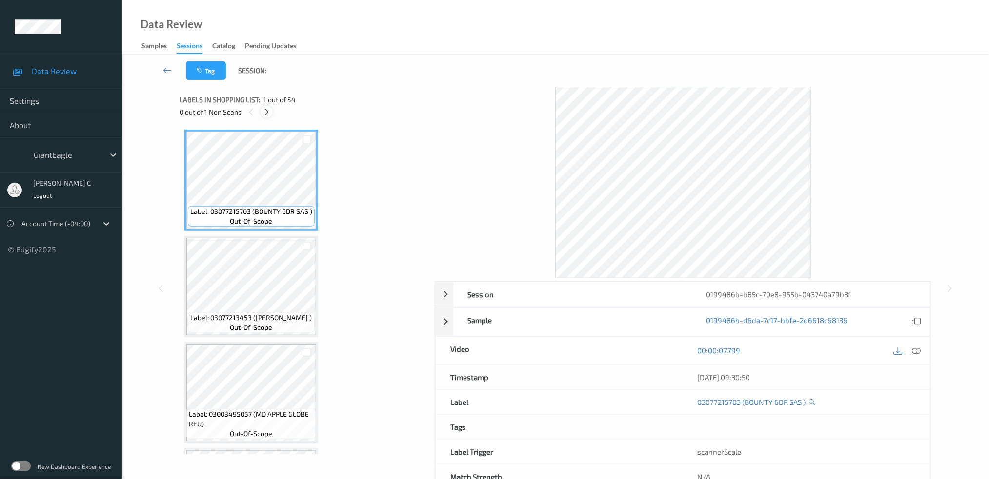
click at [268, 114] on icon at bounding box center [266, 112] width 8 height 9
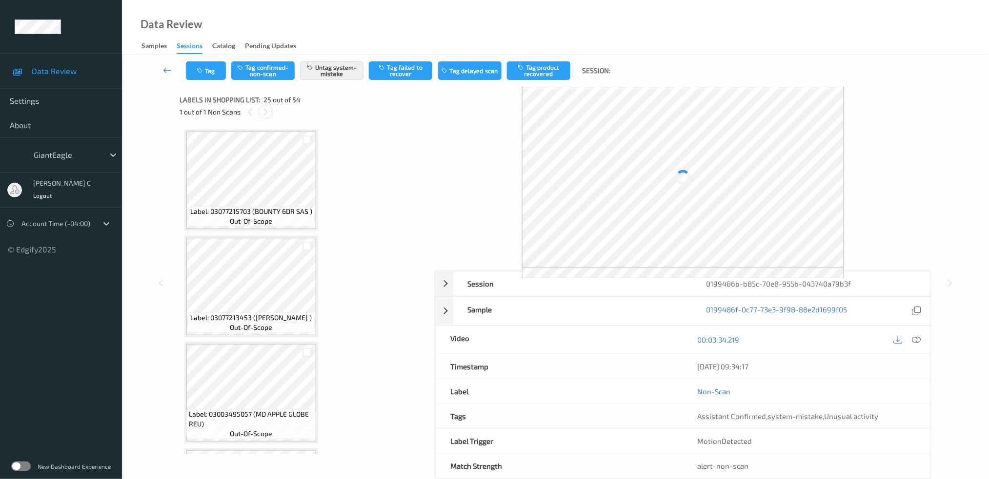
scroll to position [2432, 0]
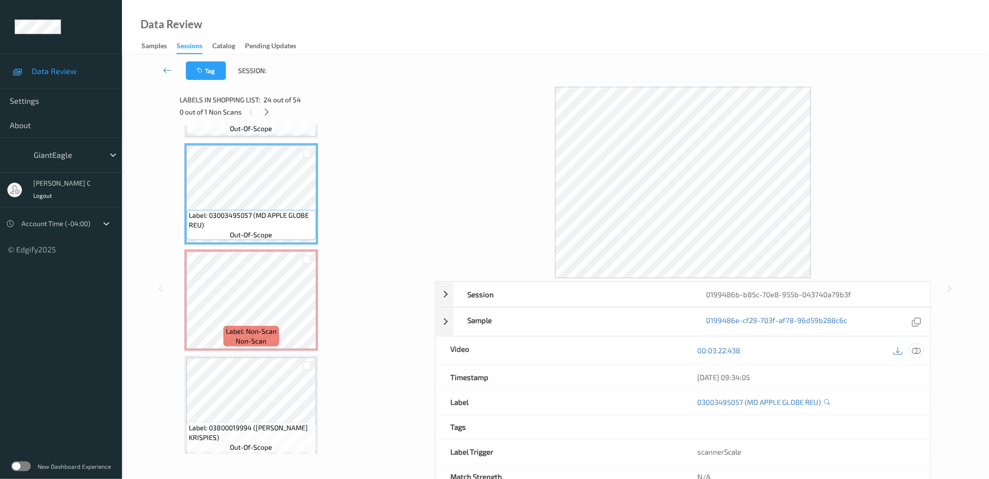
click at [913, 348] on icon at bounding box center [915, 350] width 9 height 9
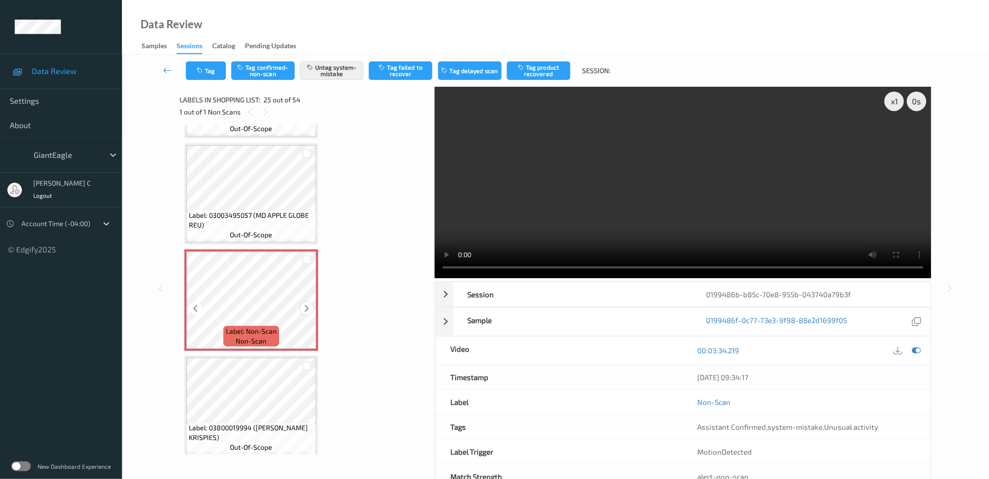
click at [303, 304] on icon at bounding box center [307, 308] width 8 height 9
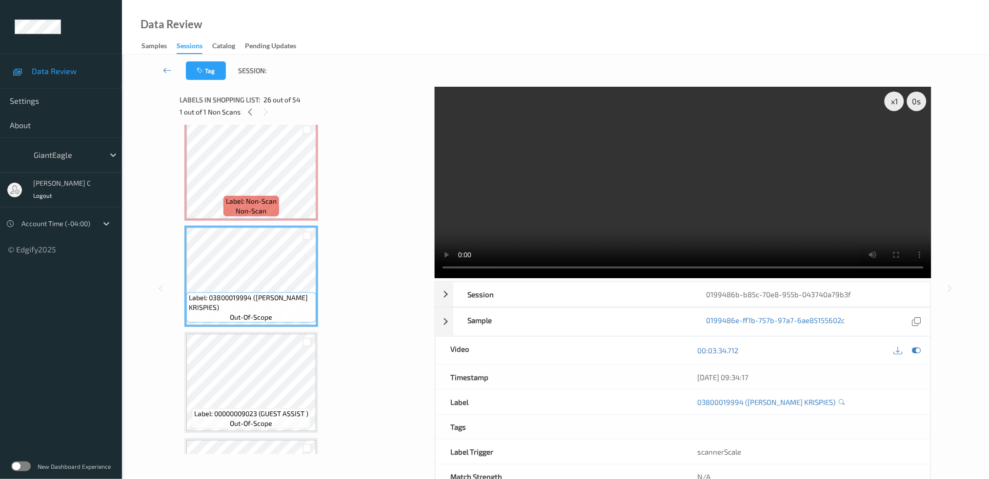
click at [279, 409] on span "Label: 00000009023 (GUEST ASSIST )" at bounding box center [251, 414] width 114 height 10
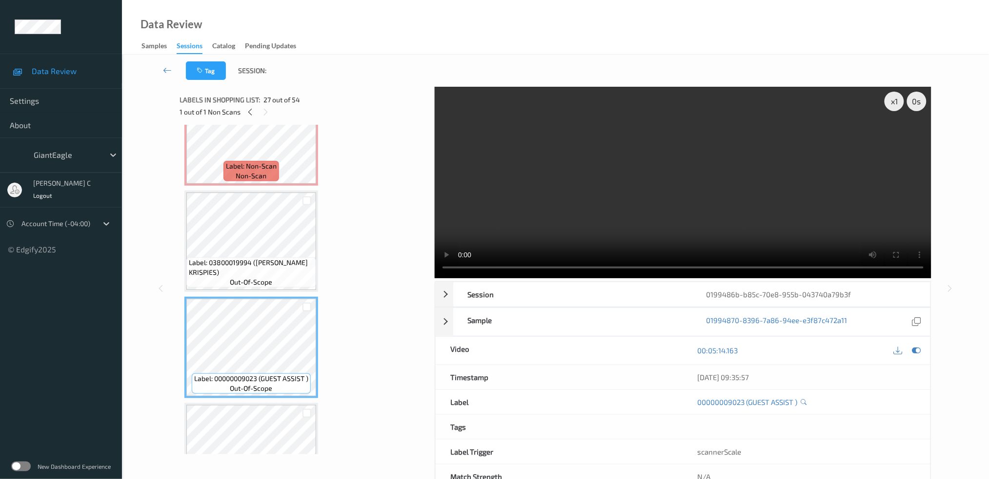
scroll to position [2627, 0]
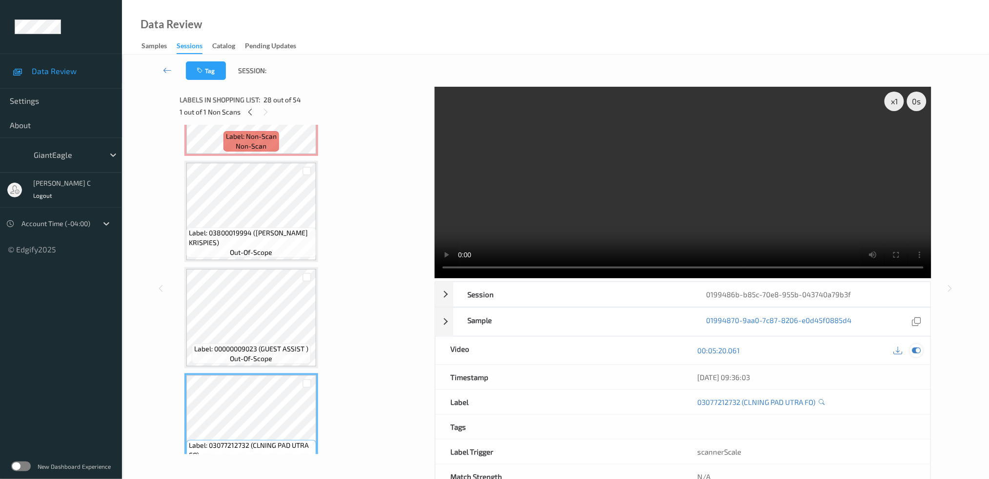
click at [909, 353] on div at bounding box center [907, 350] width 32 height 13
click at [913, 353] on icon at bounding box center [915, 350] width 9 height 9
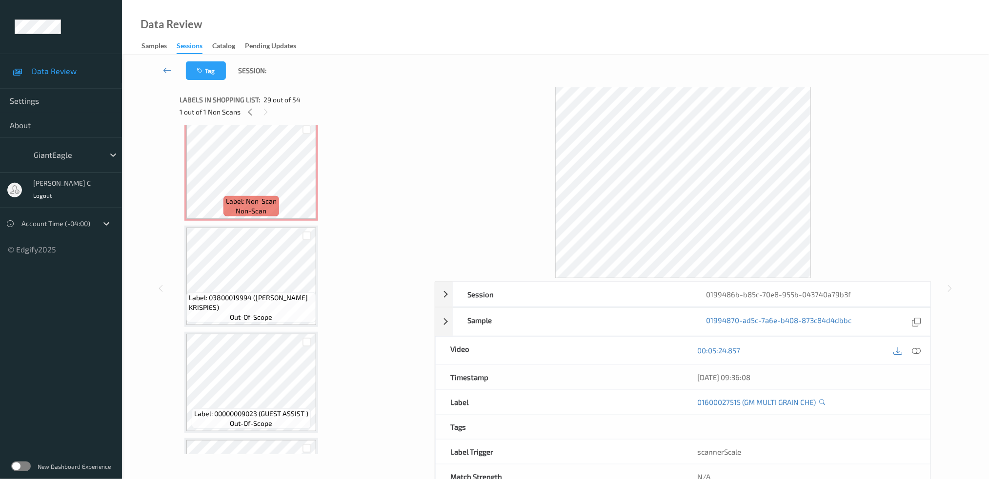
scroll to position [2302, 0]
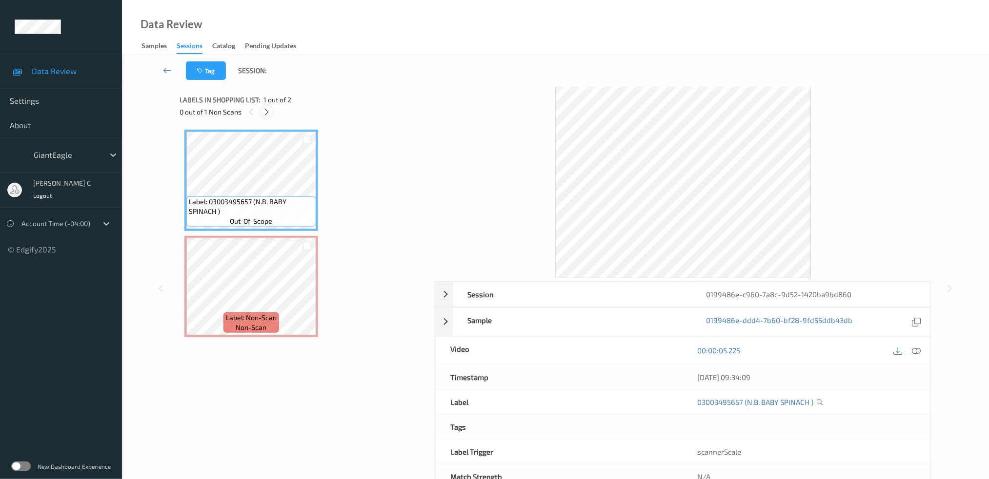
click at [269, 110] on icon at bounding box center [266, 112] width 8 height 9
click at [918, 348] on icon at bounding box center [915, 350] width 9 height 9
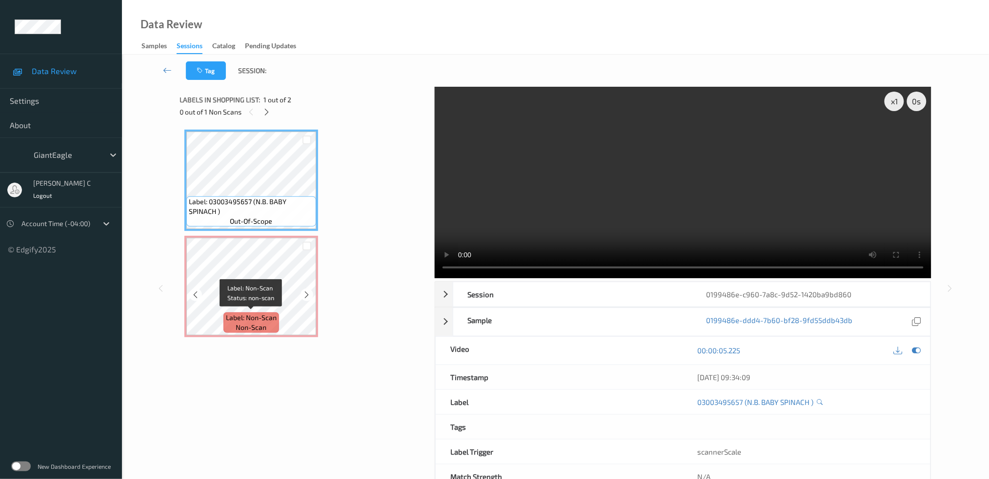
click at [230, 324] on div "Label: Non-Scan non-scan" at bounding box center [251, 323] width 56 height 20
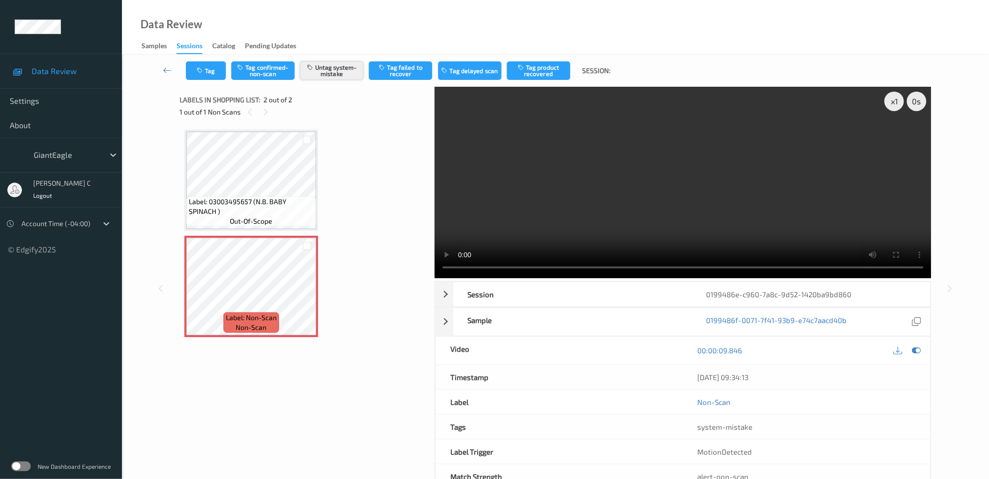
click at [328, 62] on button "Untag system-mistake" at bounding box center [331, 70] width 63 height 19
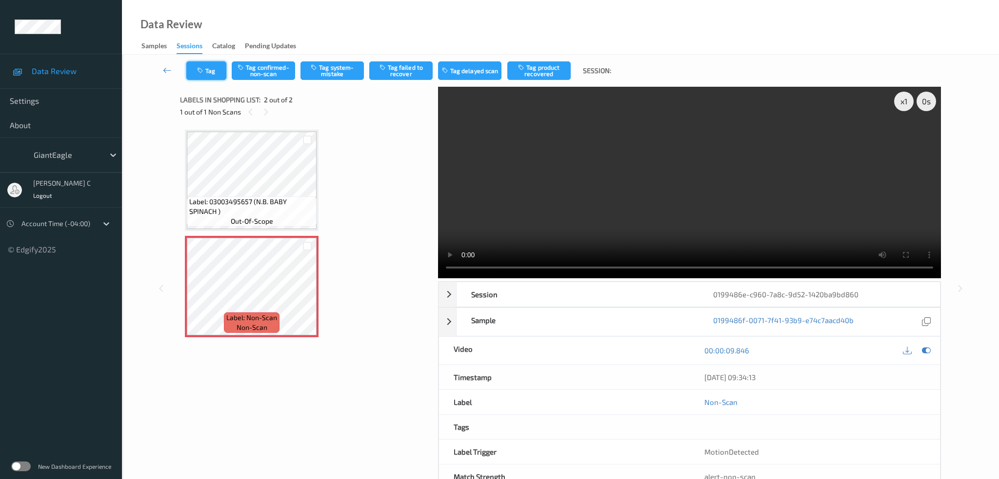
click at [208, 72] on button "Tag" at bounding box center [206, 70] width 40 height 19
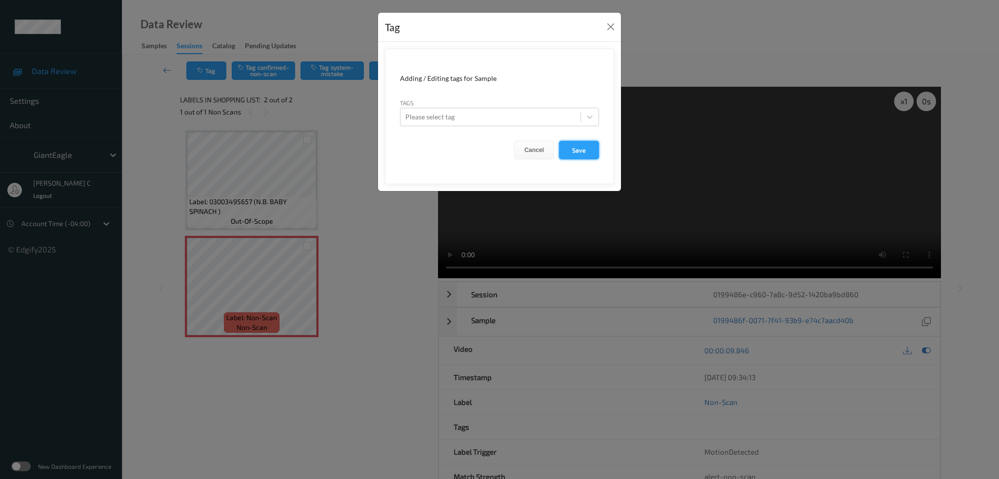
click at [582, 148] on button "Save" at bounding box center [579, 150] width 40 height 19
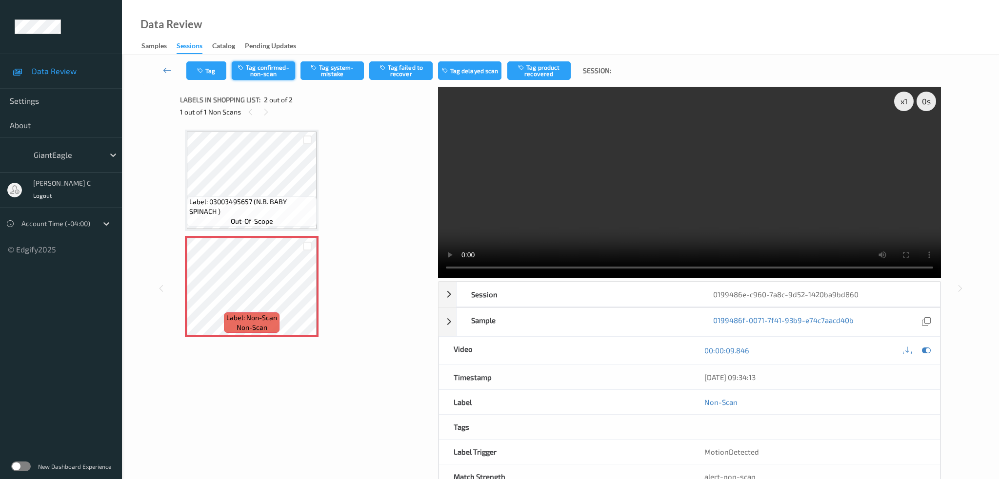
click at [276, 79] on button "Tag confirmed-non-scan" at bounding box center [263, 70] width 63 height 19
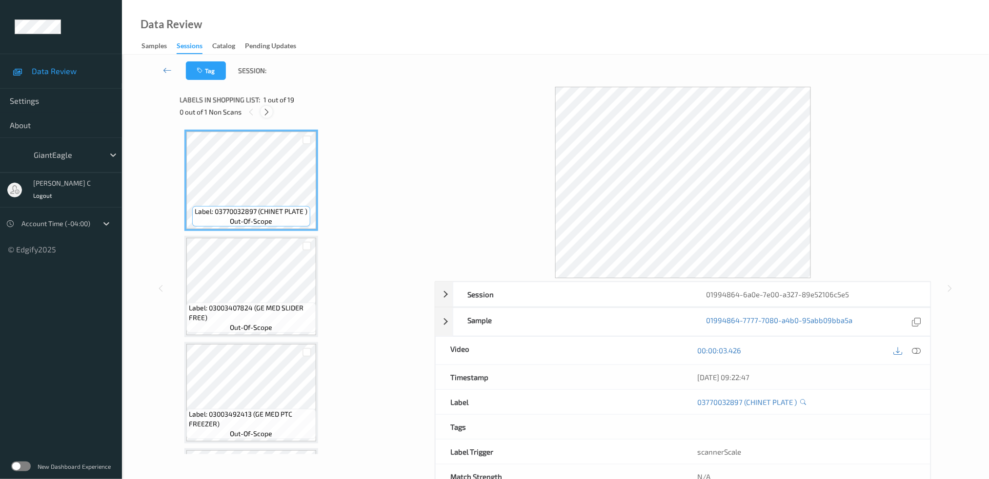
click at [266, 110] on icon at bounding box center [266, 112] width 8 height 9
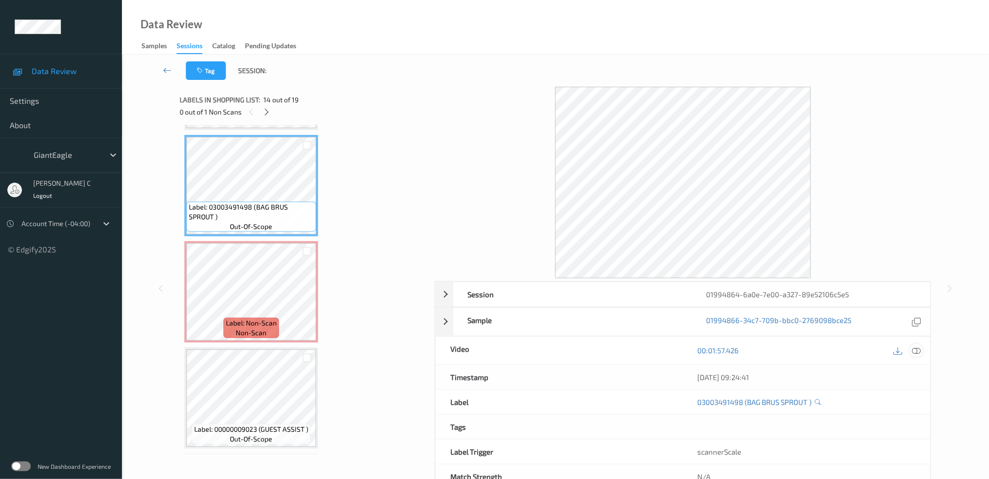
click at [920, 347] on icon at bounding box center [915, 350] width 9 height 9
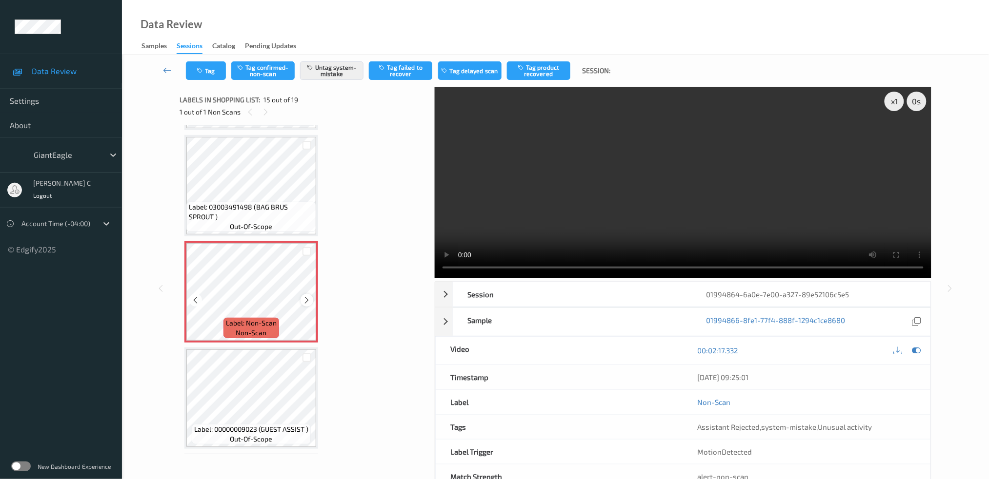
click at [305, 296] on icon at bounding box center [307, 300] width 8 height 9
click at [258, 202] on span "Label: 03003491498 (BAG BRUS SPROUT )" at bounding box center [251, 212] width 125 height 20
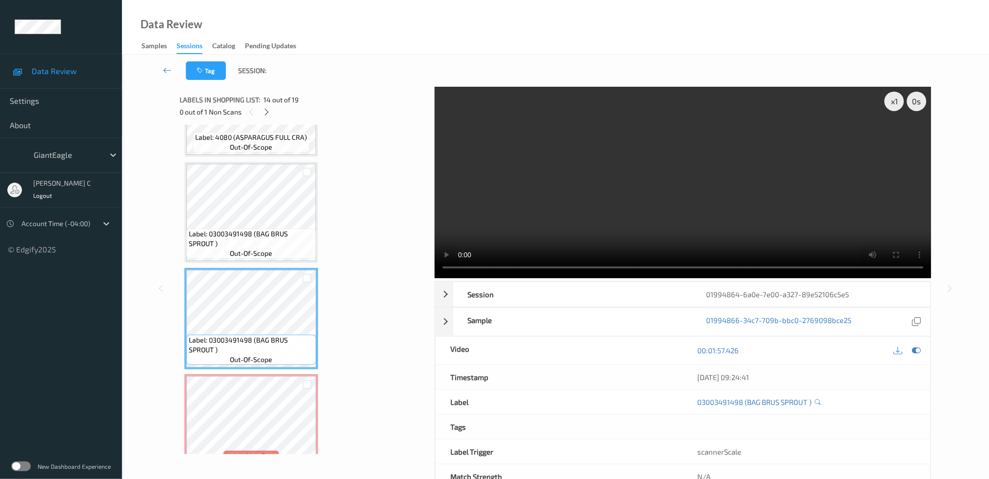
scroll to position [1312, 0]
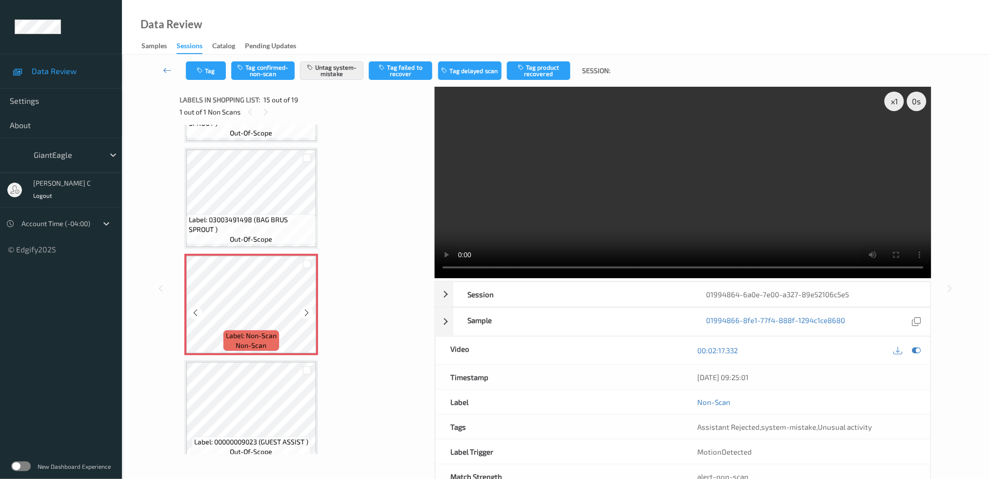
scroll to position [1442, 0]
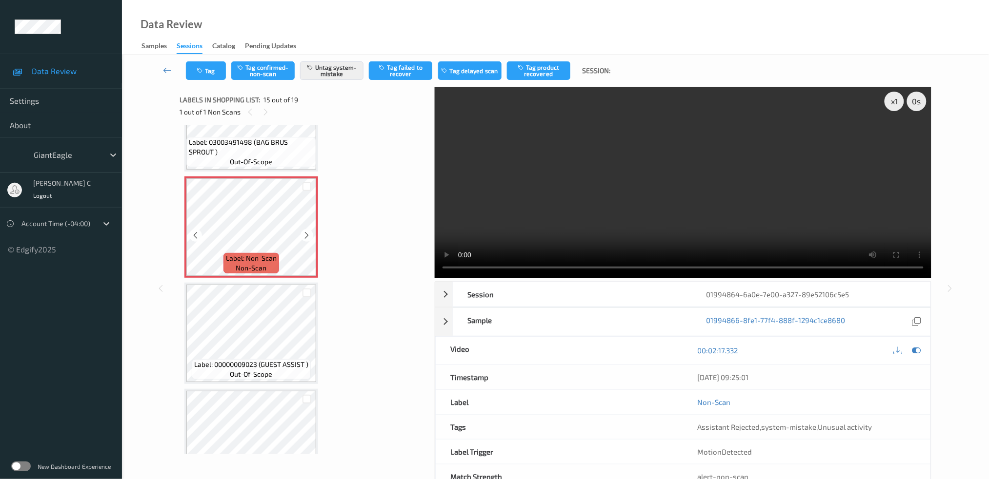
drag, startPoint x: 264, startPoint y: 379, endPoint x: 259, endPoint y: 354, distance: 25.8
click at [259, 360] on span "Label: 00000009023 (GUEST ASSIST )" at bounding box center [251, 365] width 114 height 10
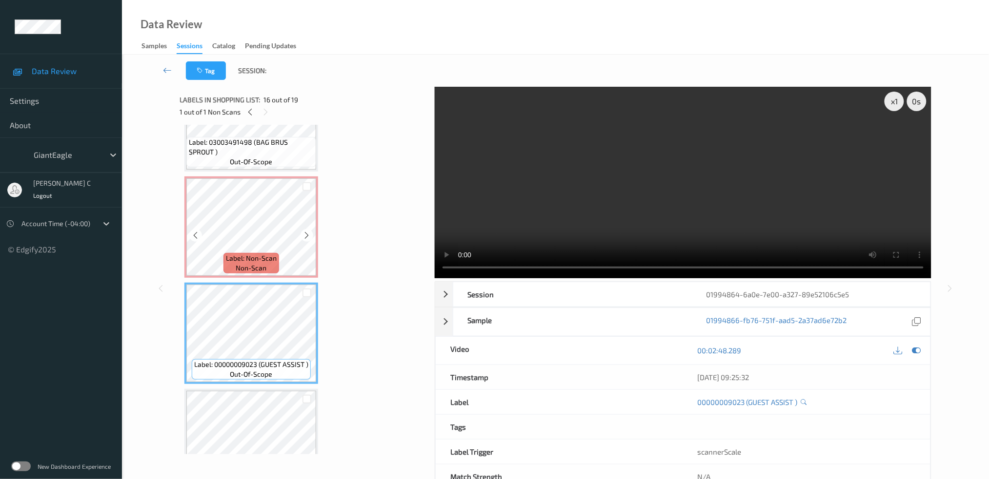
click at [258, 254] on span "Label: Non-Scan" at bounding box center [251, 259] width 51 height 10
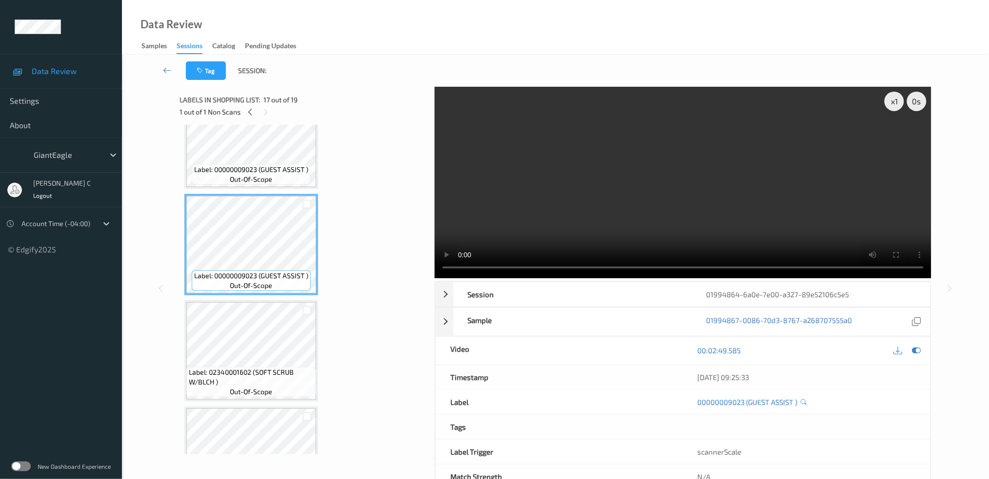
click at [259, 368] on span "Label: 02340001602 (SOFT SCRUB W/BLCH )" at bounding box center [251, 378] width 125 height 20
